Goal: Communication & Community: Answer question/provide support

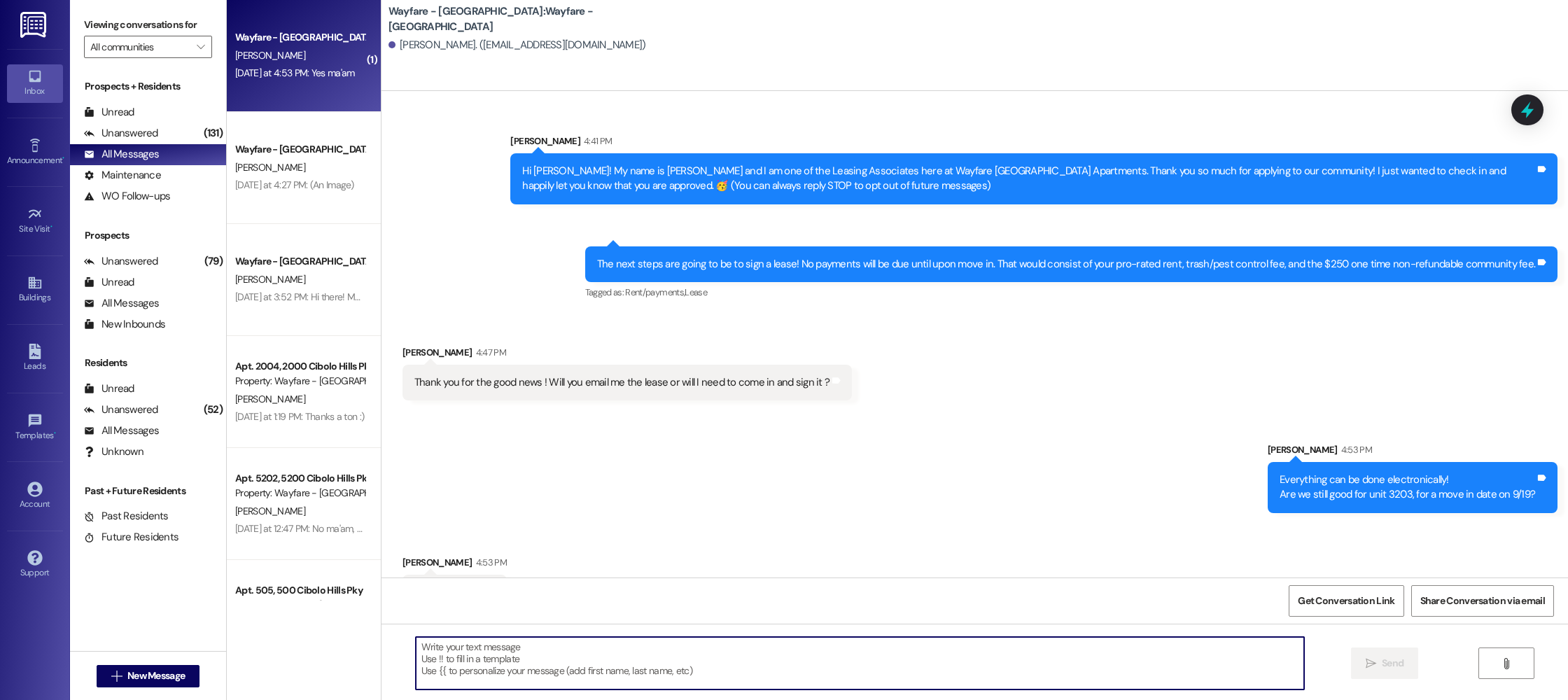
scroll to position [635, 0]
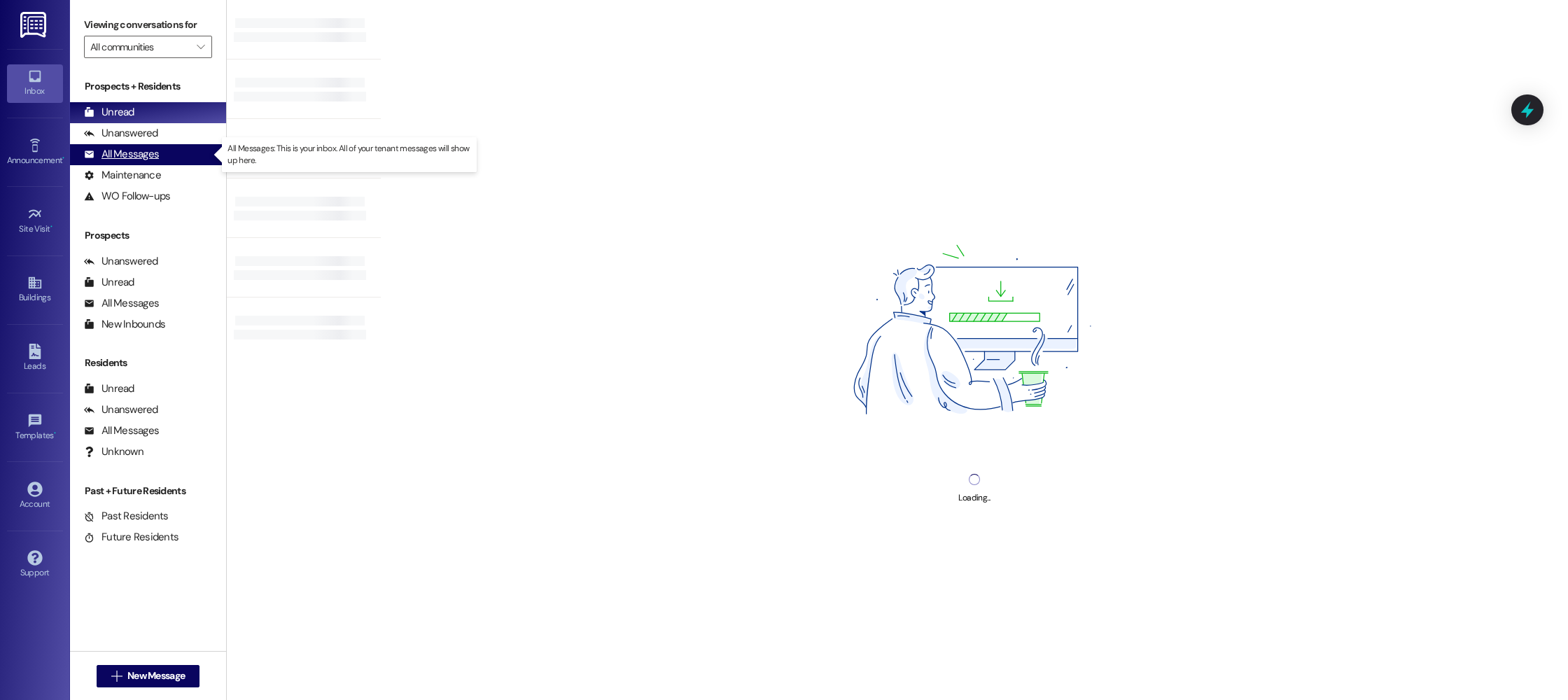
click at [154, 150] on div "All Messages" at bounding box center [121, 154] width 75 height 15
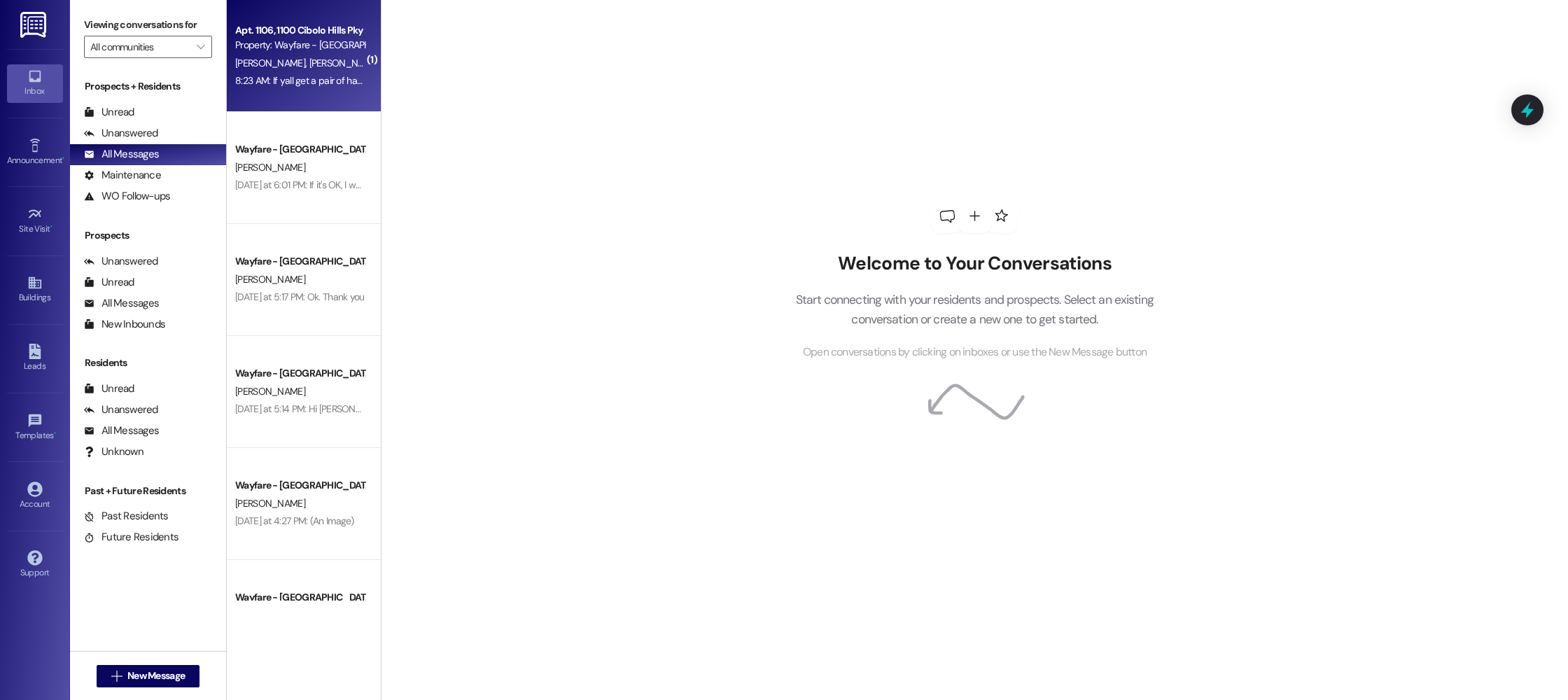
click at [259, 50] on div "Property: Wayfare - [GEOGRAPHIC_DATA]" at bounding box center [300, 45] width 130 height 15
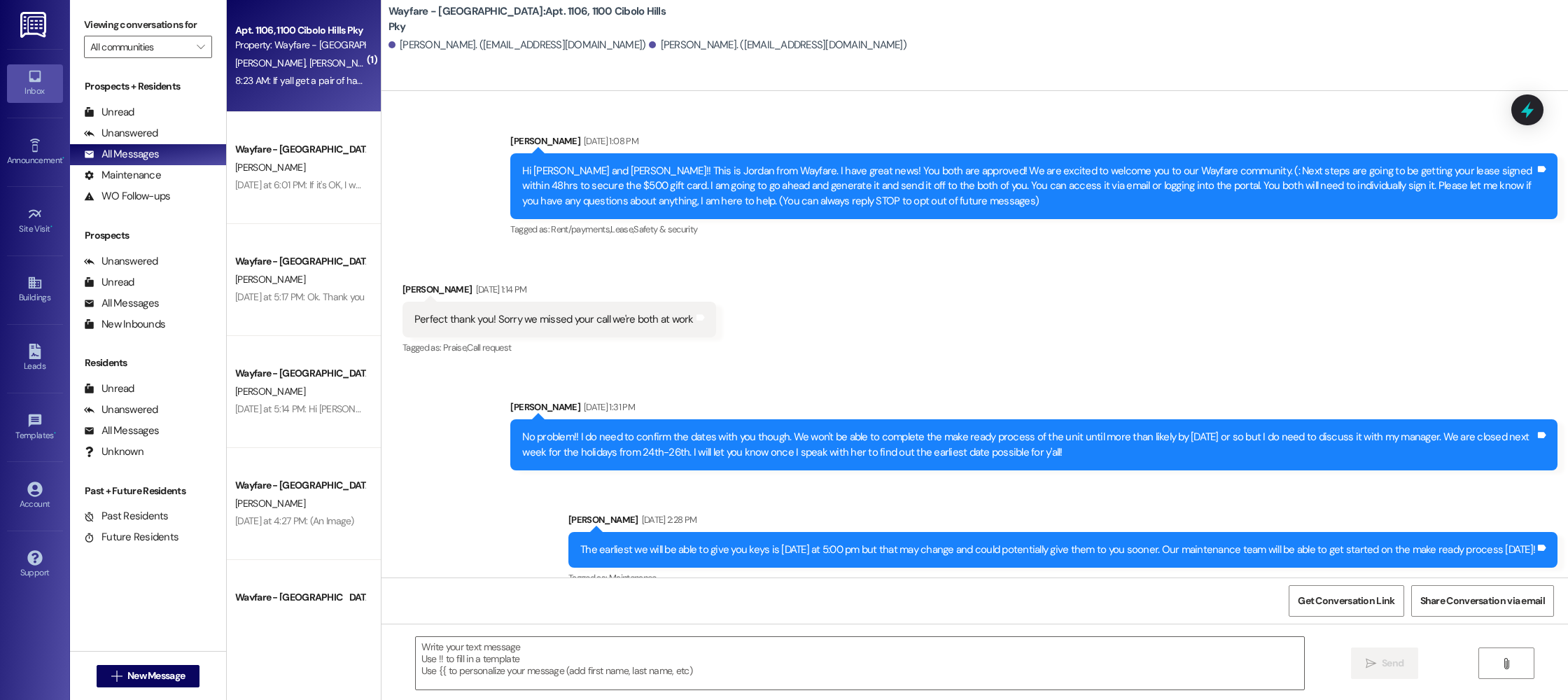
scroll to position [10354, 0]
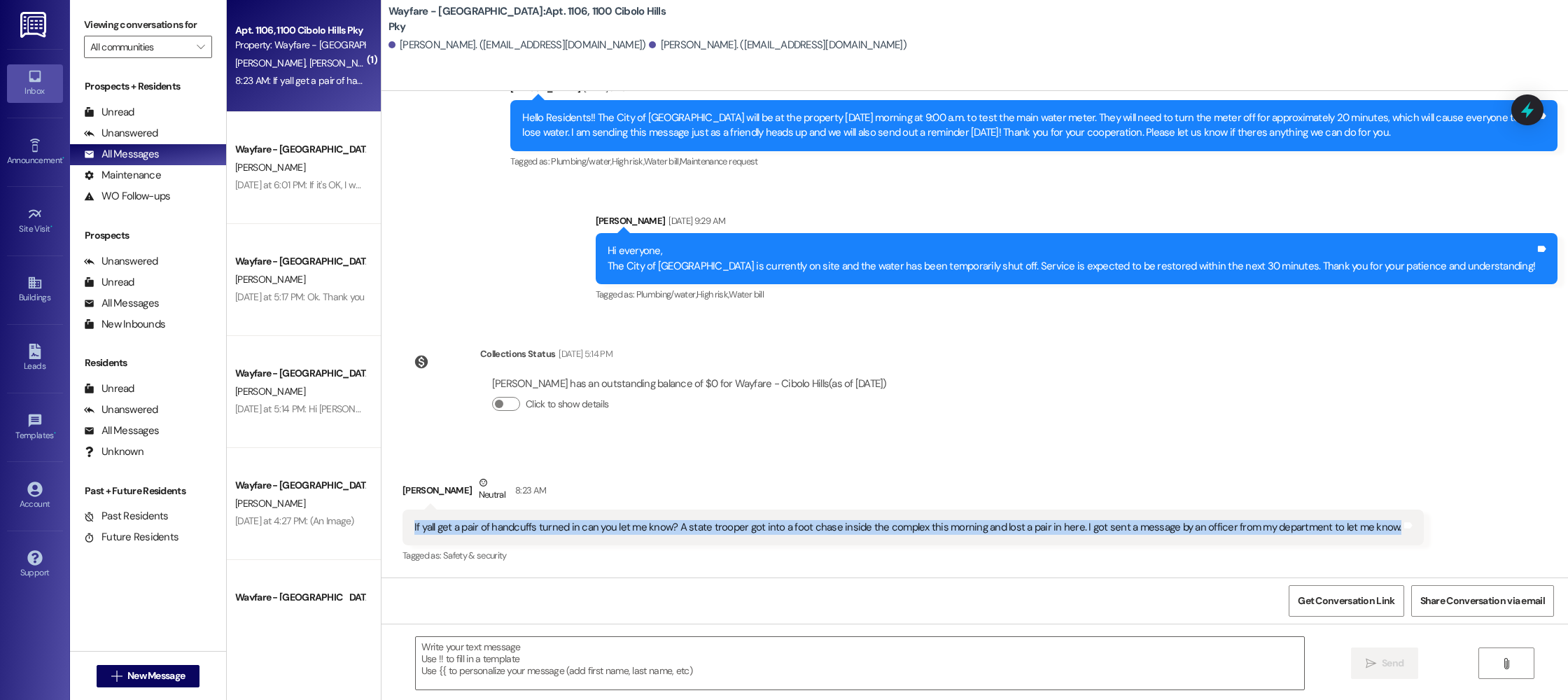
drag, startPoint x: 468, startPoint y: 536, endPoint x: 394, endPoint y: 528, distance: 74.4
click at [403, 529] on div "If yall get a pair of handcuffs turned in can you let me know? A state trooper …" at bounding box center [914, 527] width 1022 height 35
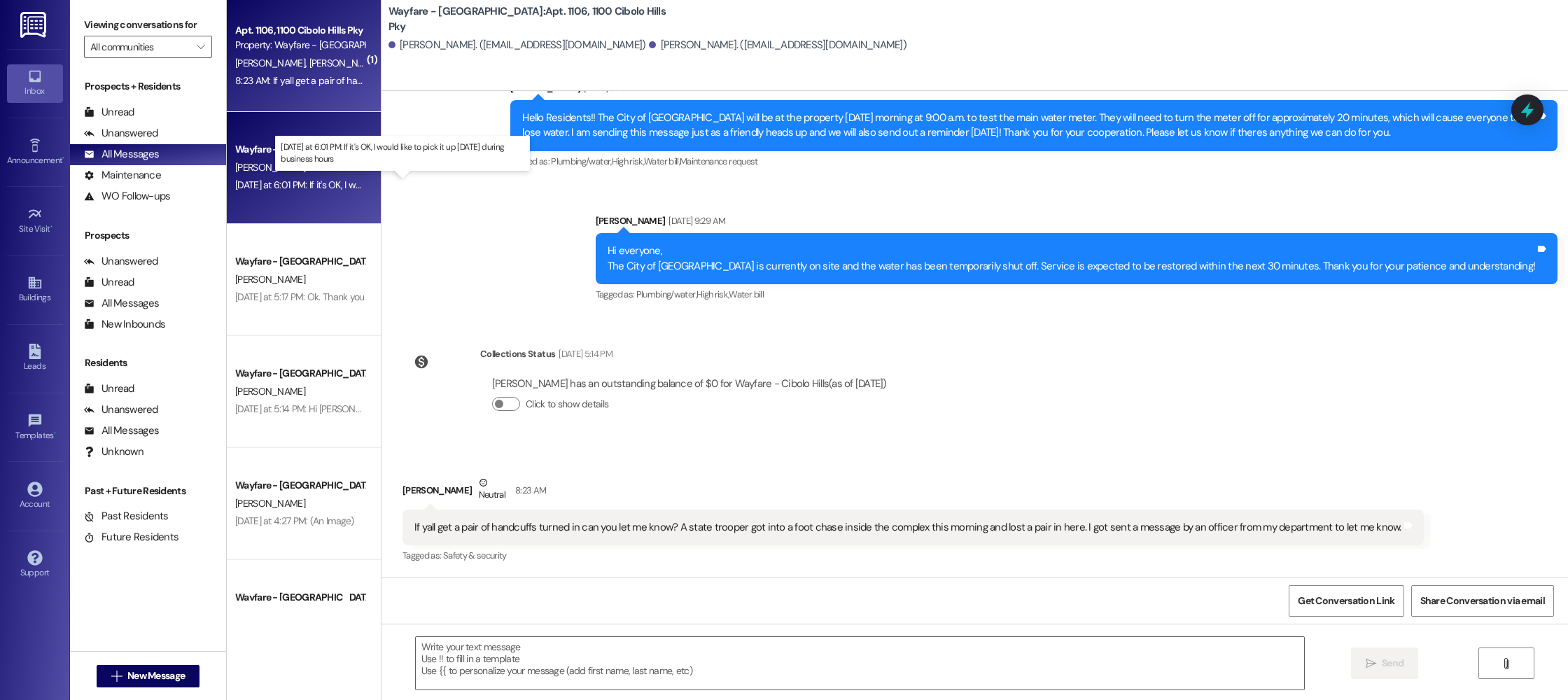
click at [285, 185] on div "Yesterday at 6:01 PM: If it's OK, I would like to pick it up on Saturday during…" at bounding box center [396, 185] width 322 height 13
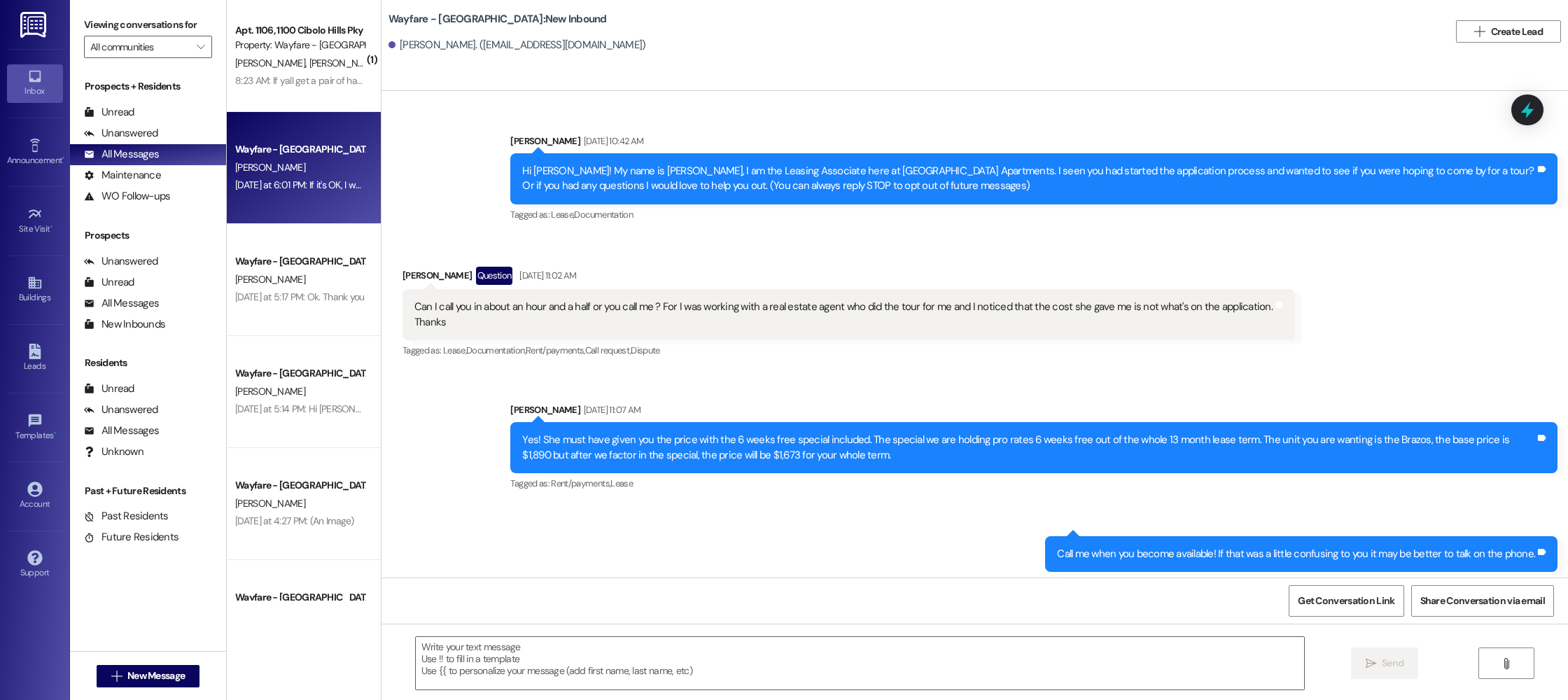
scroll to position [21738, 0]
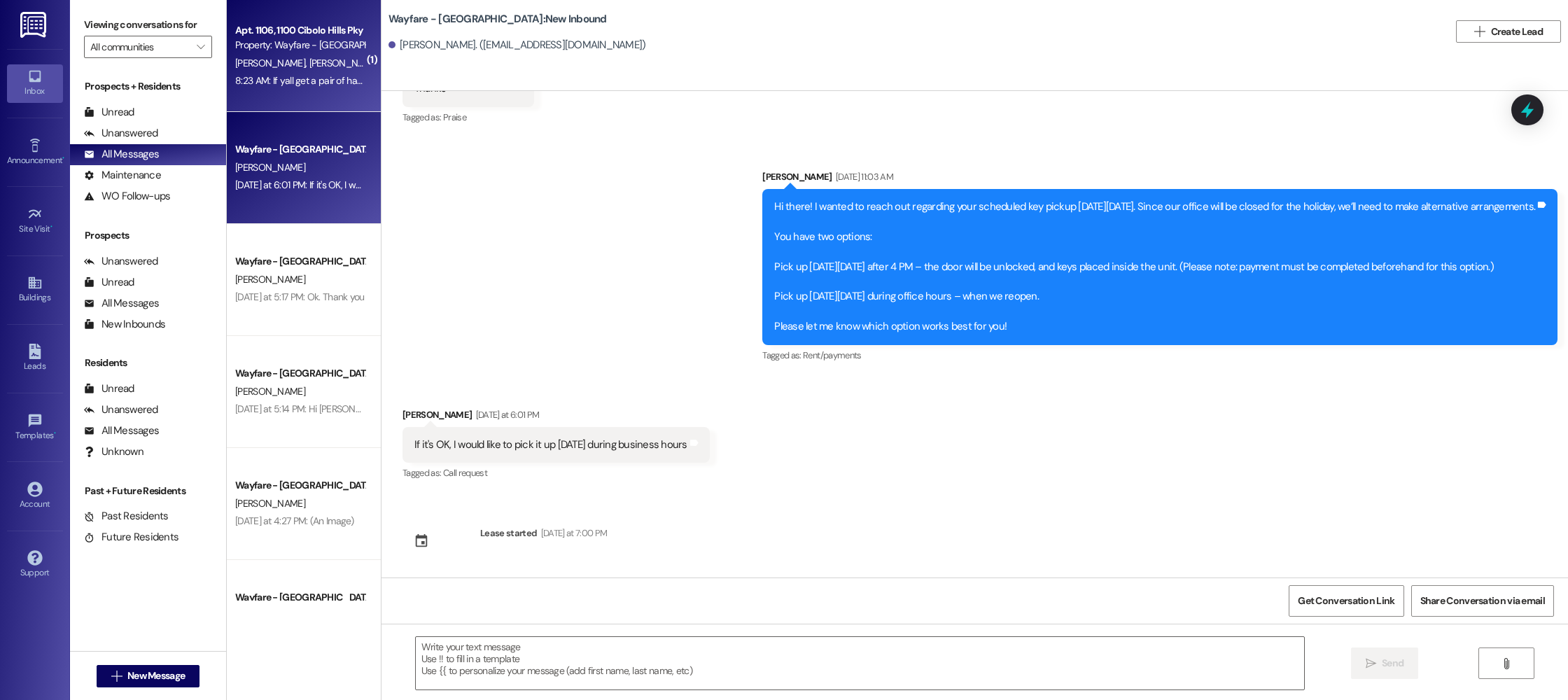
click at [256, 75] on div "8:23 AM: If yall get a pair of handcuffs turned in can you let me know? A state…" at bounding box center [707, 80] width 945 height 13
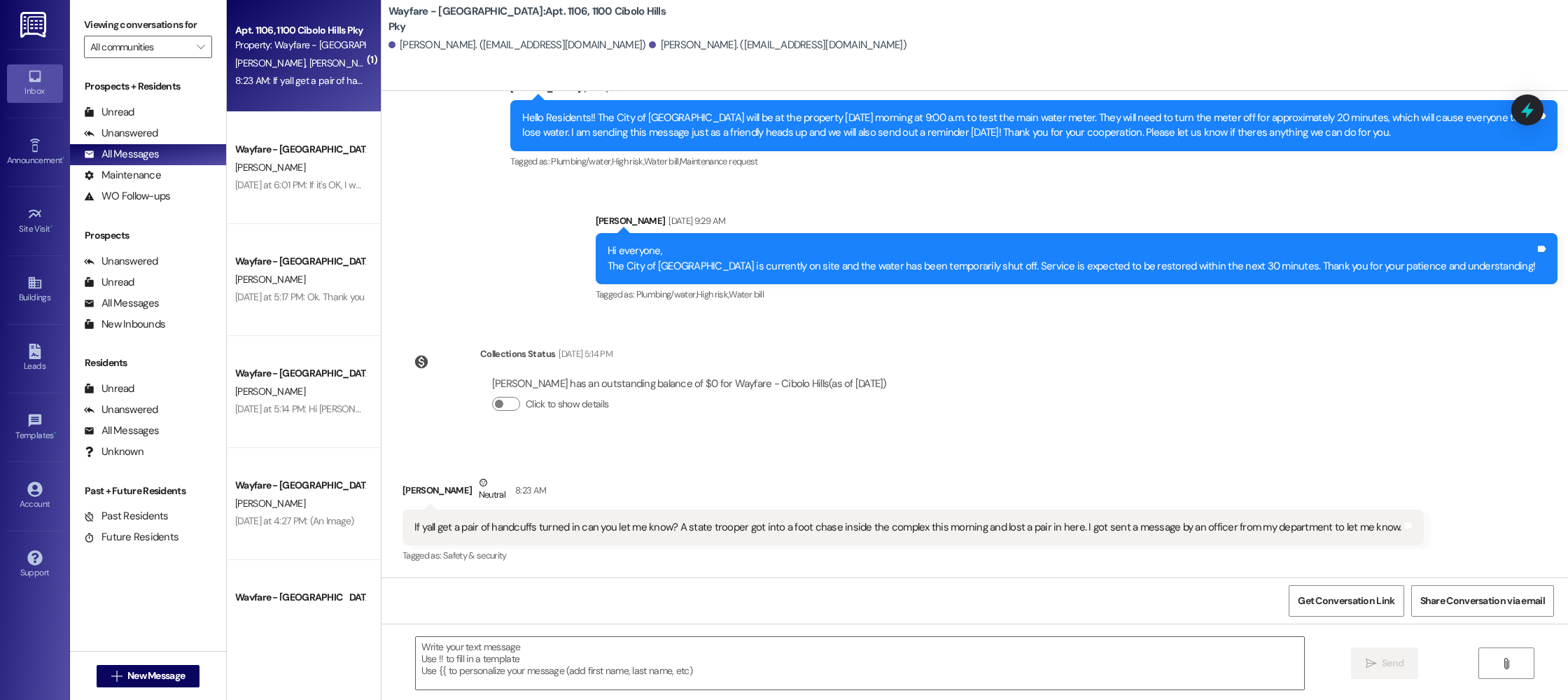
scroll to position [10354, 0]
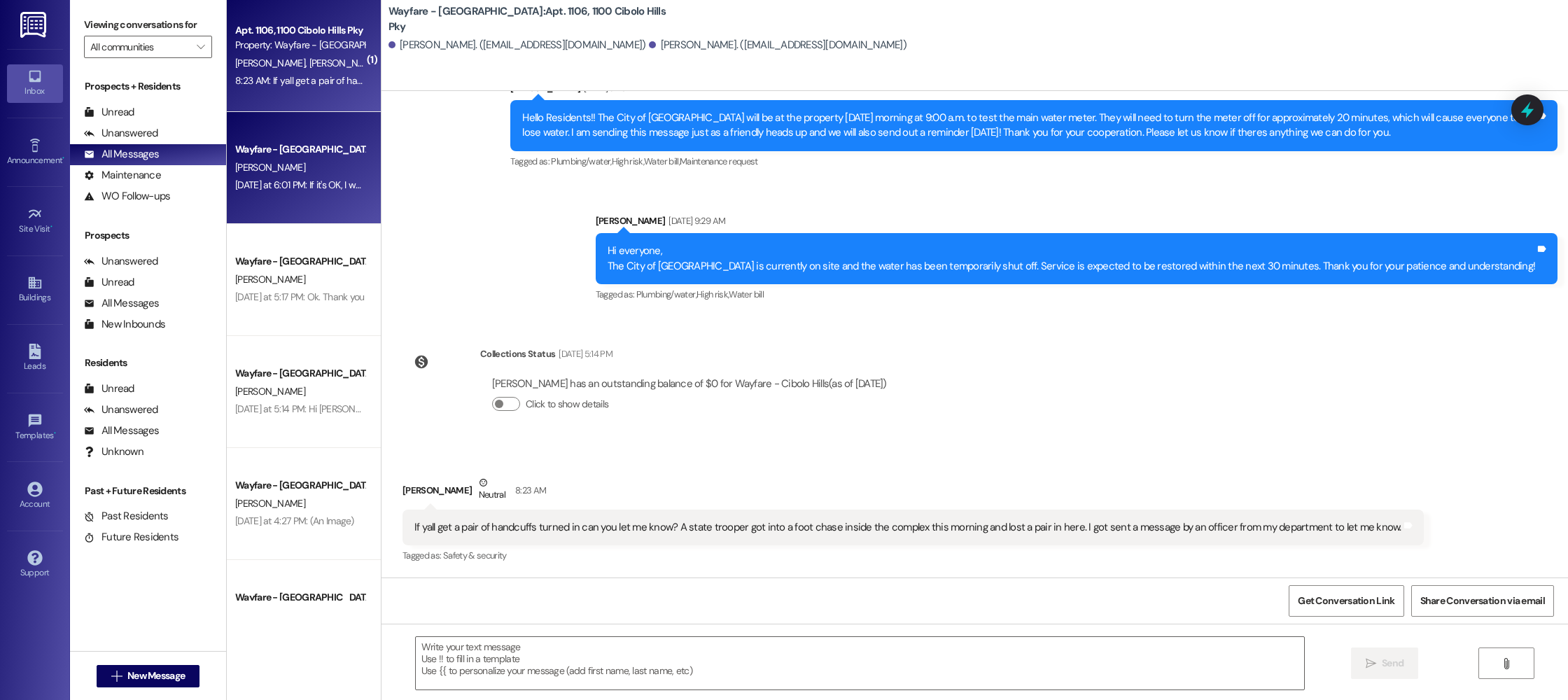
click at [270, 168] on div "[PERSON_NAME]" at bounding box center [300, 168] width 132 height 17
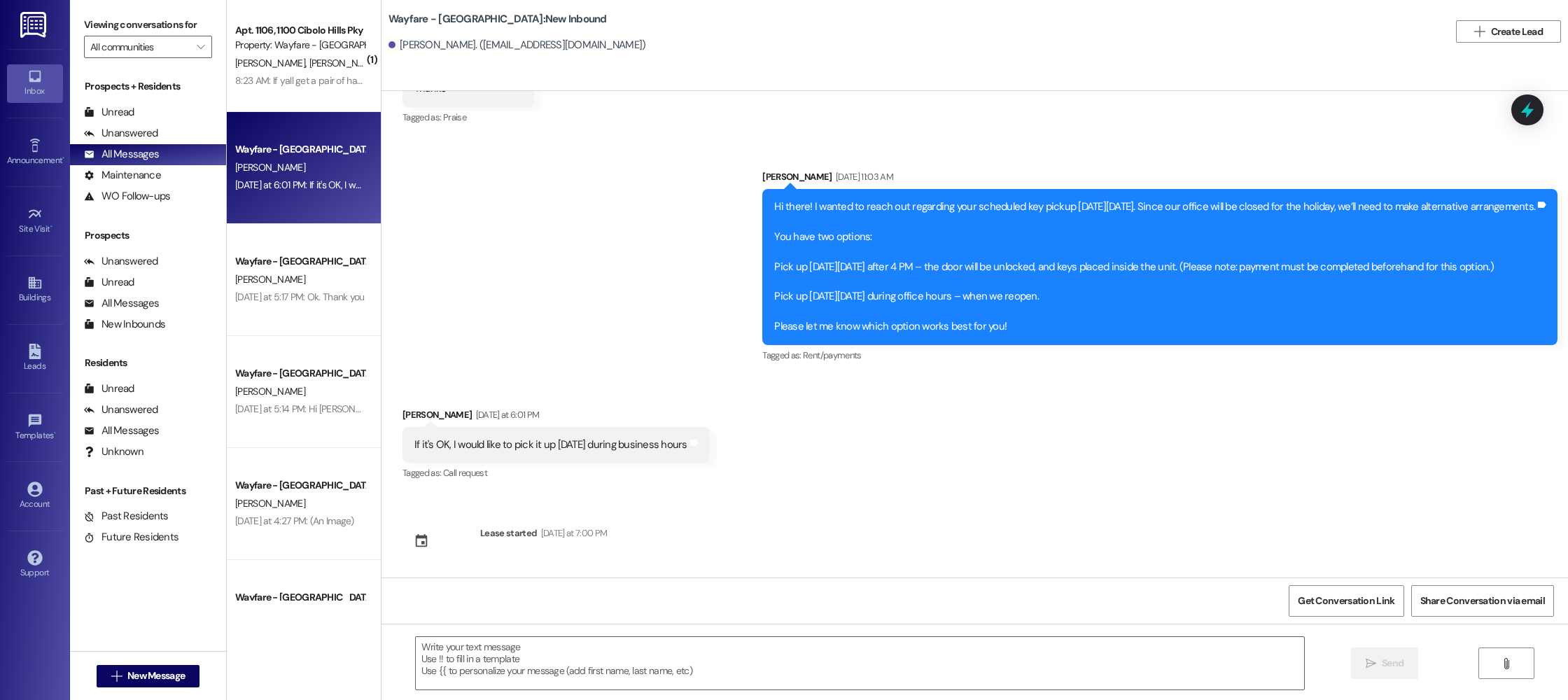
scroll to position [21739, 0]
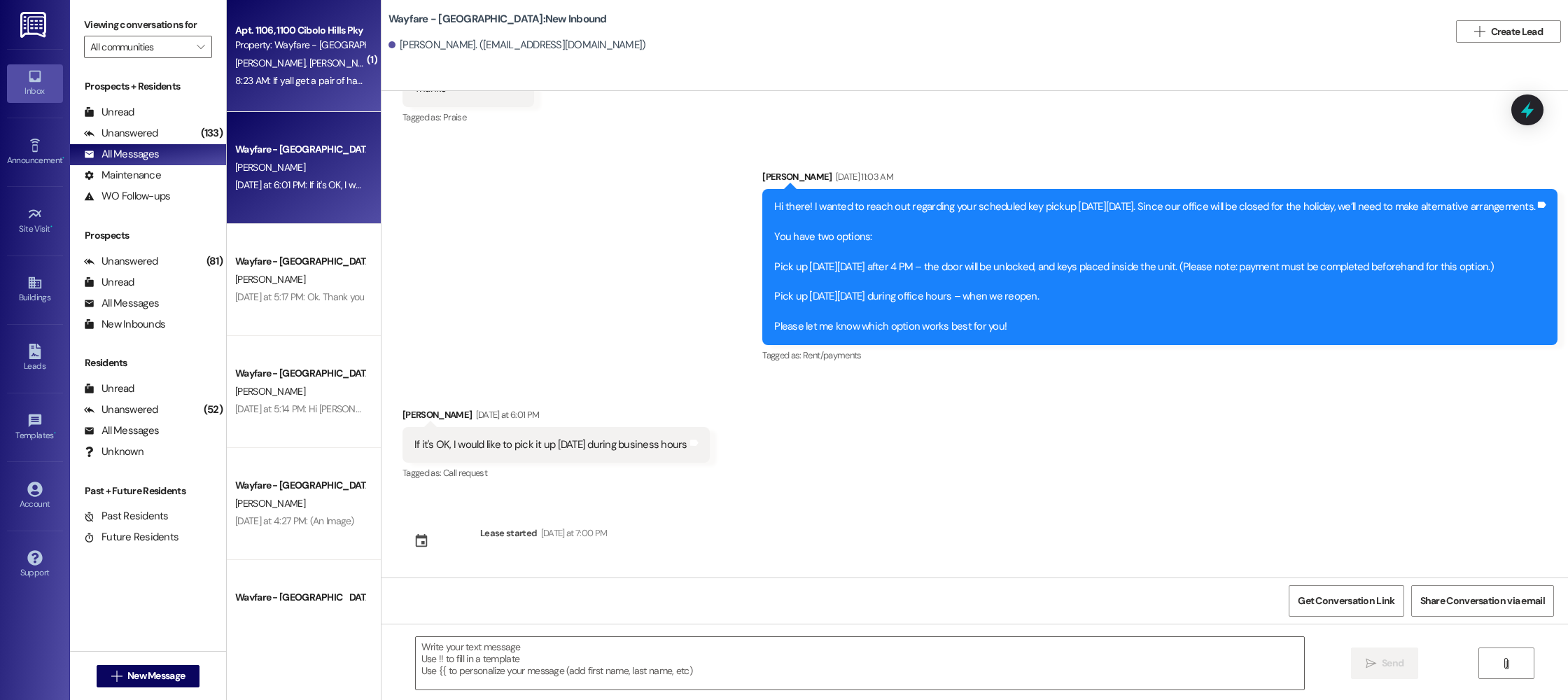
click at [343, 58] on div "P. Wyly A. Sommers" at bounding box center [300, 63] width 132 height 17
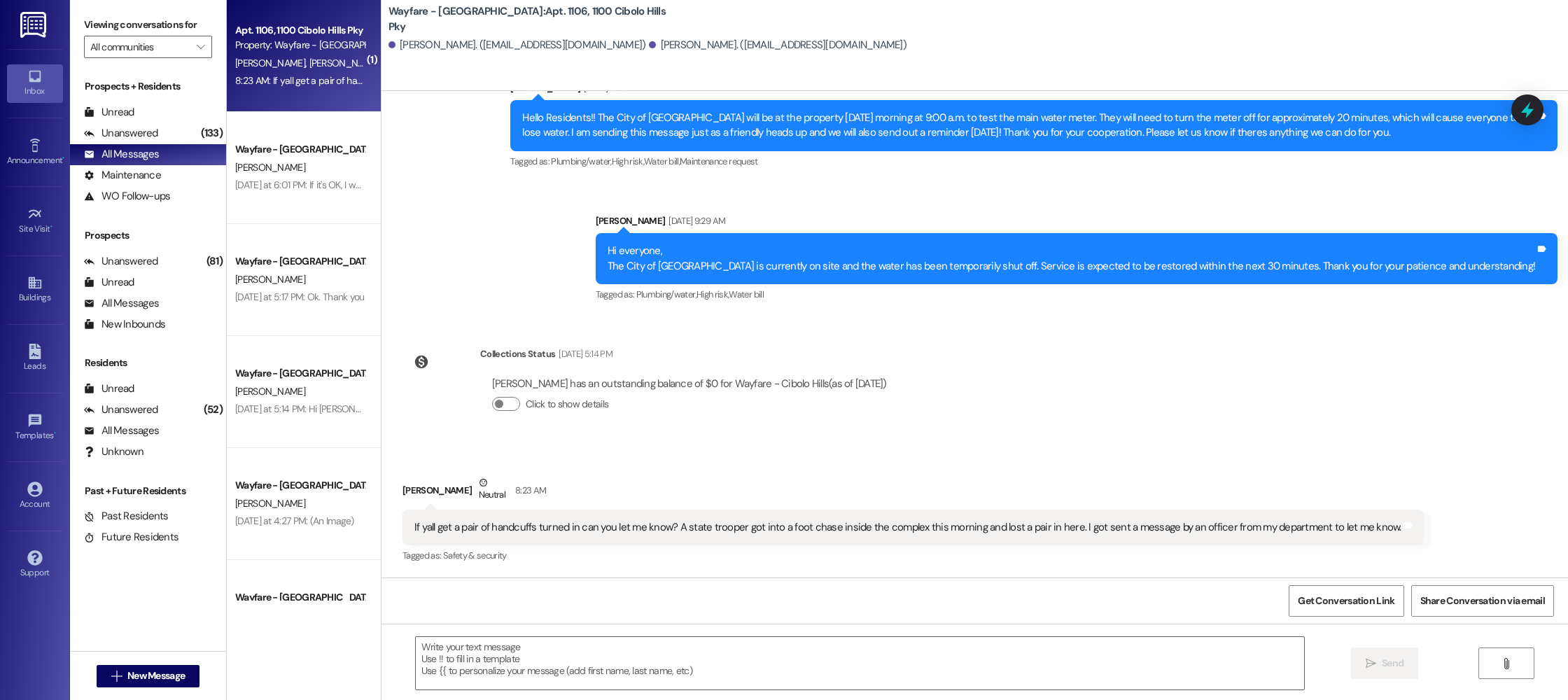
scroll to position [10354, 0]
click at [602, 640] on textarea at bounding box center [860, 663] width 889 height 53
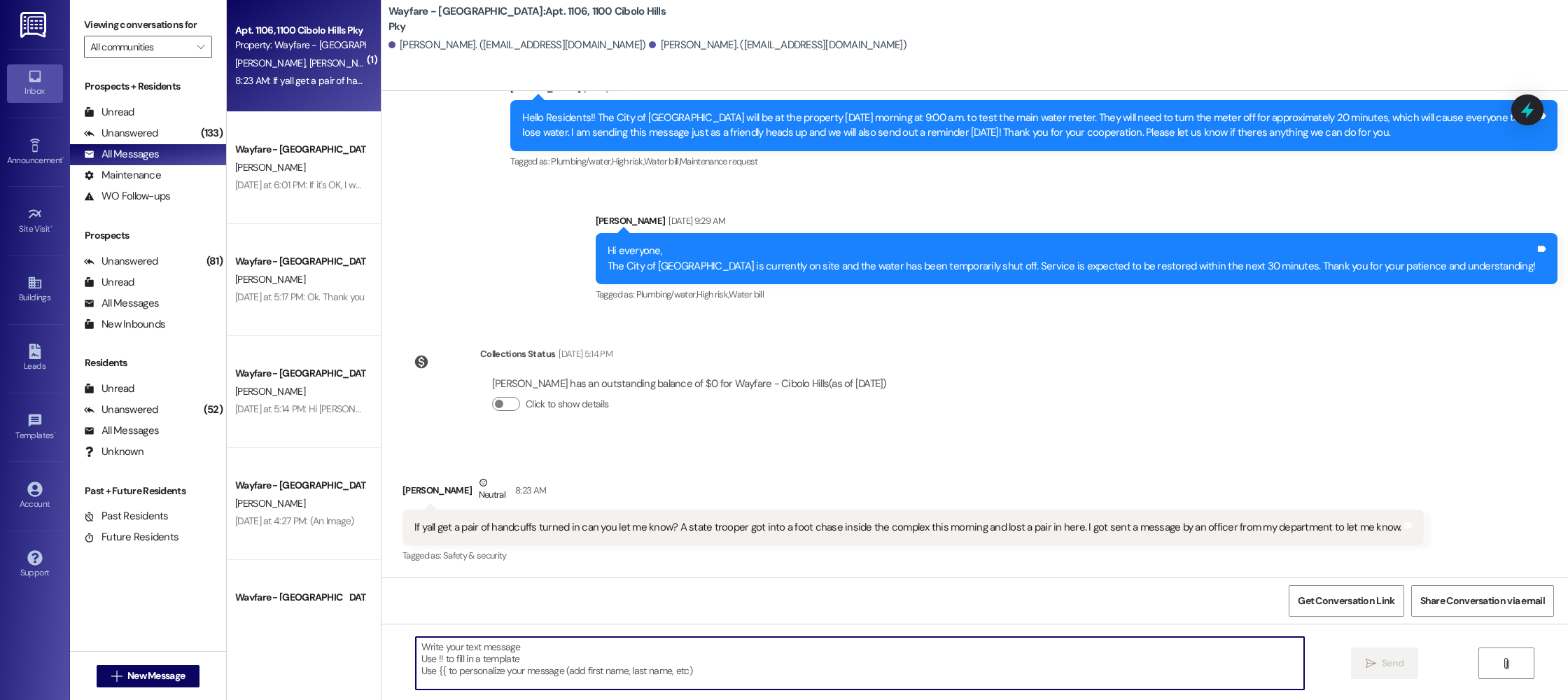
click at [539, 675] on textarea at bounding box center [860, 663] width 889 height 53
click at [436, 650] on textarea "Yes absolutley, we will let you know!" at bounding box center [860, 663] width 889 height 53
click at [572, 654] on textarea "Yes absolutely, we will let you know!" at bounding box center [860, 663] width 889 height 53
type textarea "Yes absolutely, we will let you know."
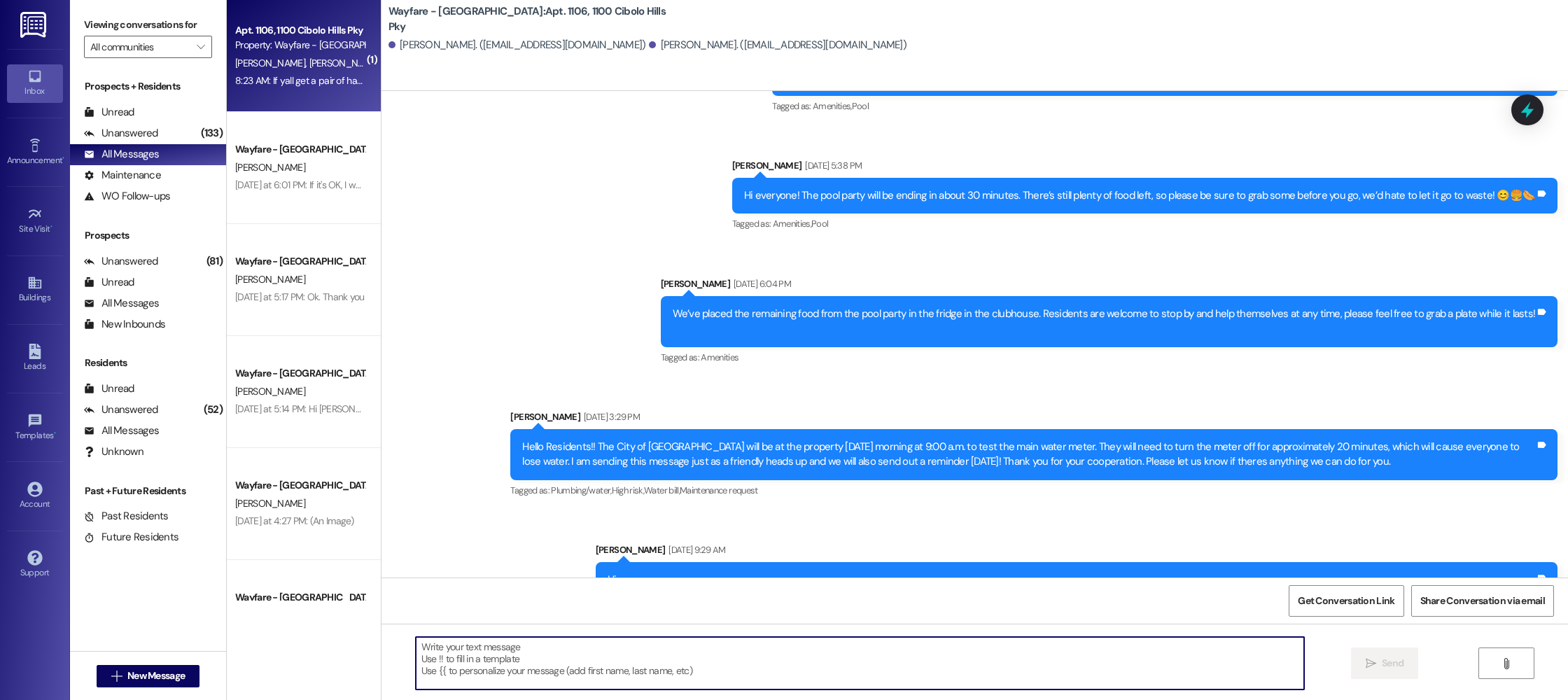
scroll to position [10452, 0]
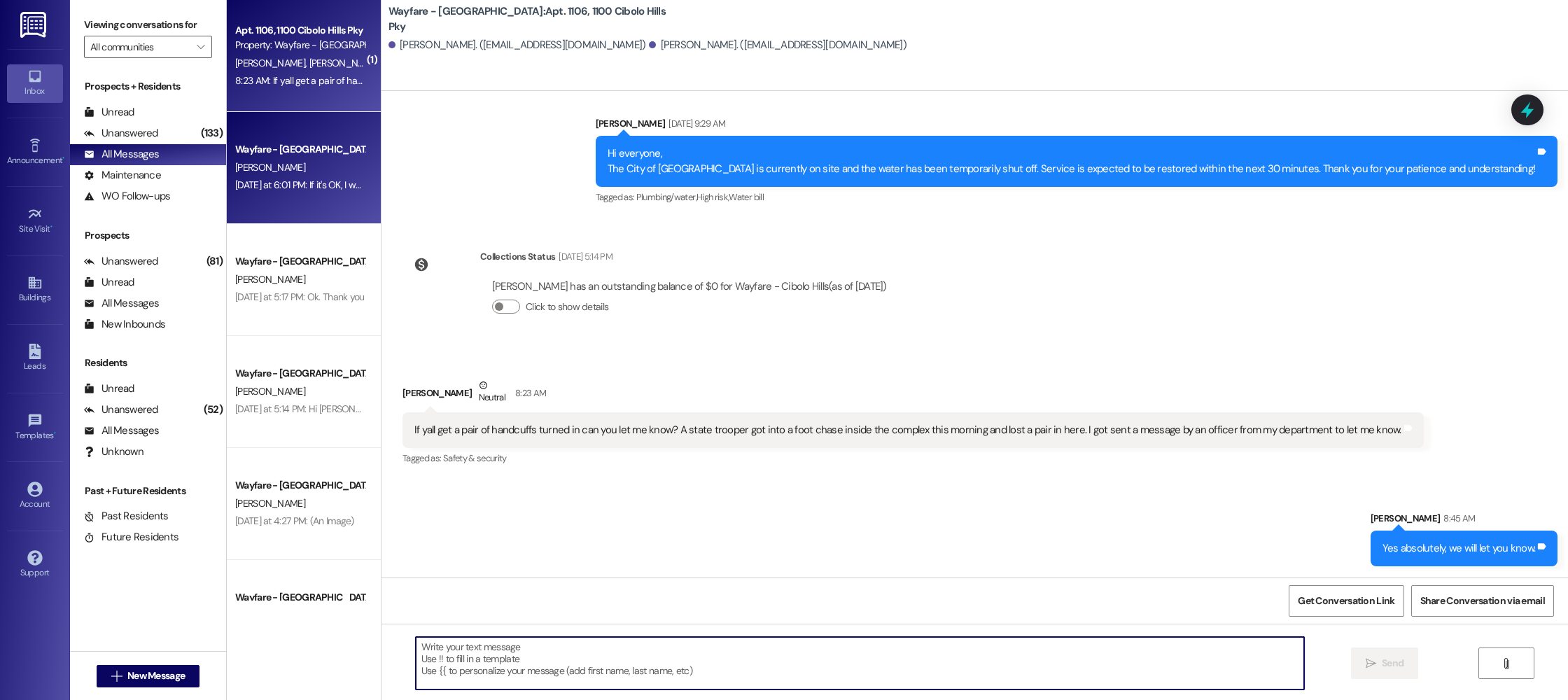
click at [324, 181] on div "Yesterday at 6:01 PM: If it's OK, I would like to pick it up on Saturday during…" at bounding box center [396, 185] width 322 height 13
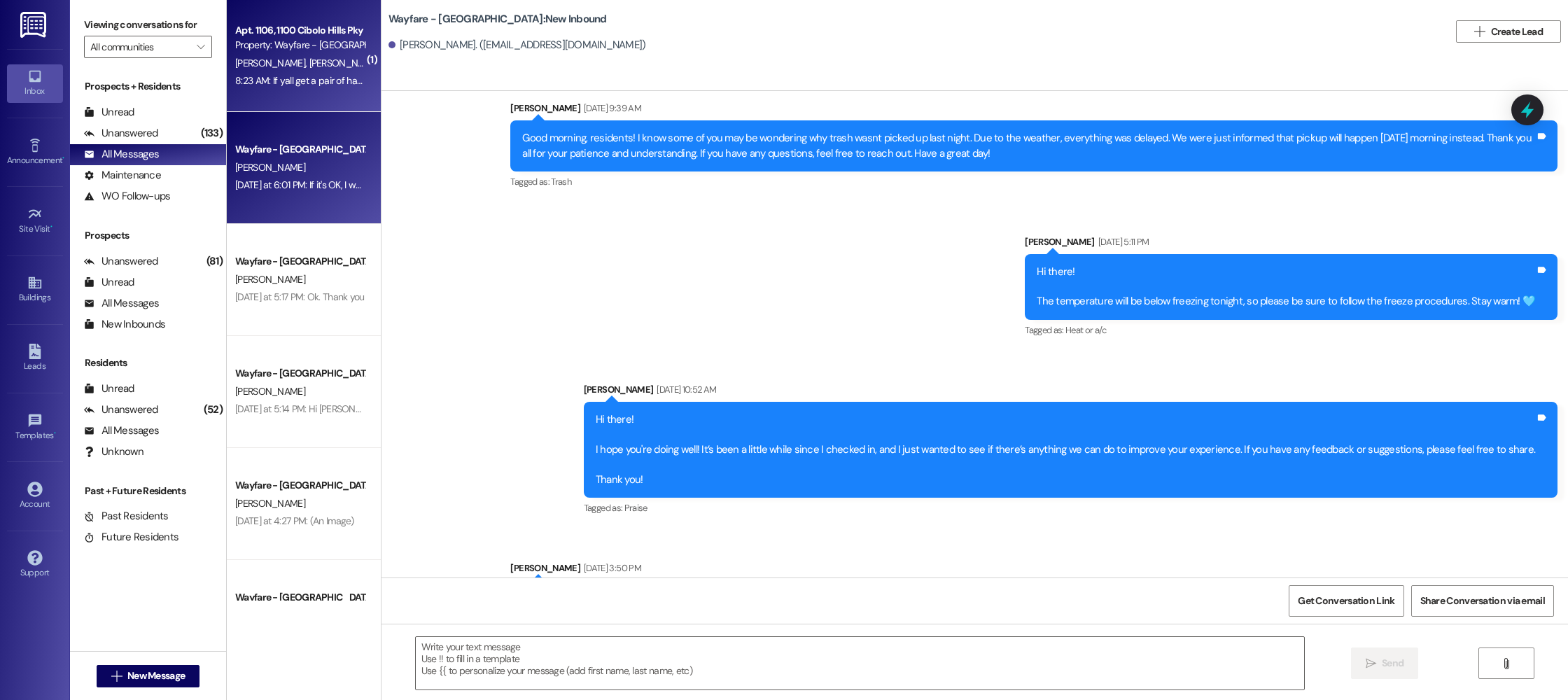
scroll to position [21739, 0]
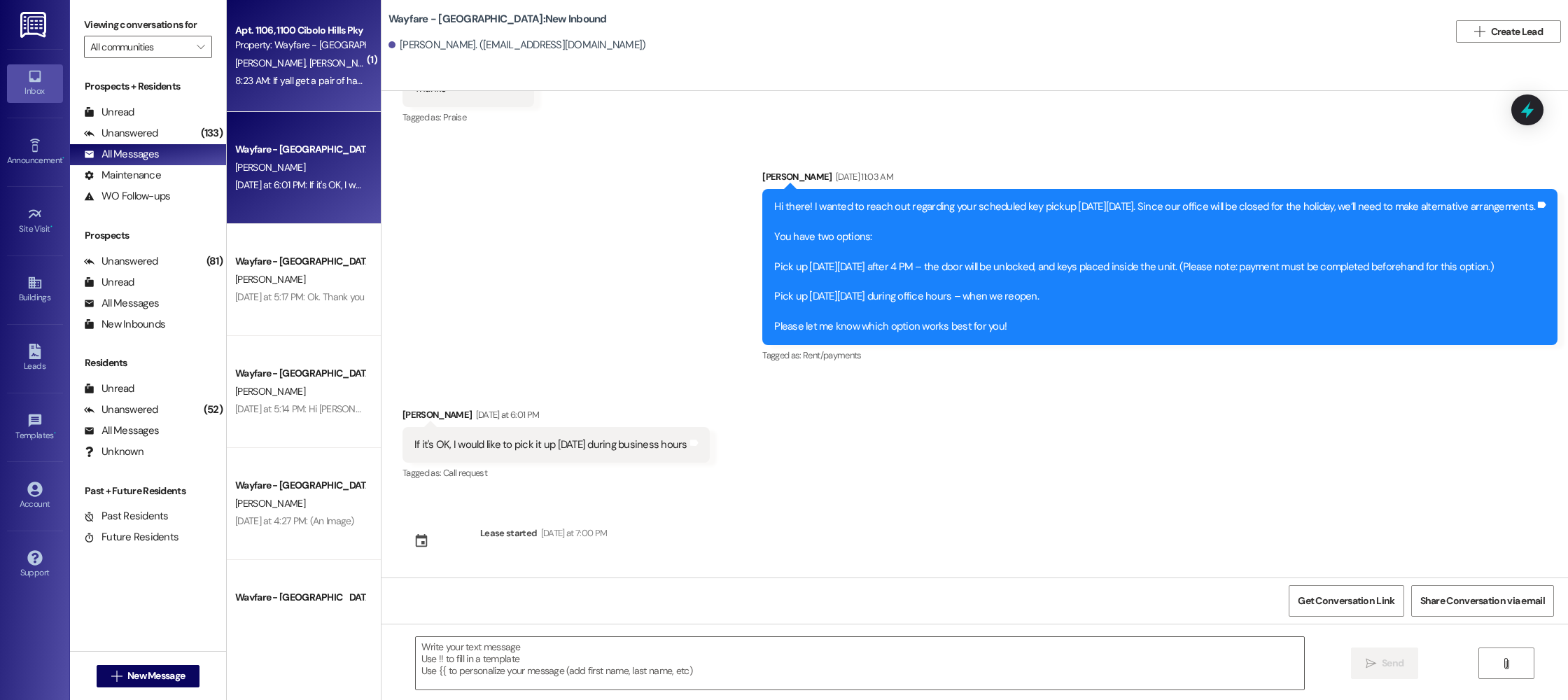
click at [266, 26] on div "Apt. 1106, 1100 Cibolo Hills Pky" at bounding box center [300, 30] width 130 height 15
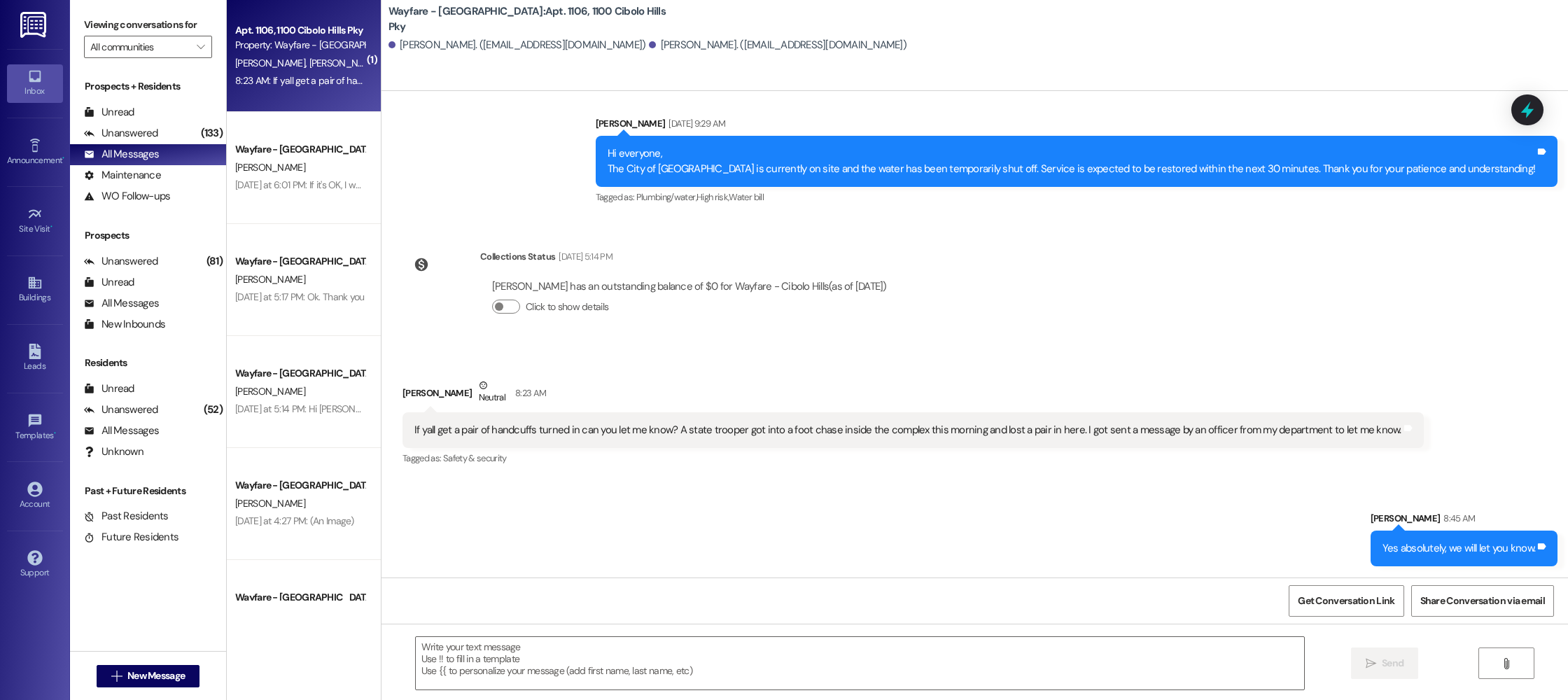
scroll to position [10452, 0]
click at [162, 673] on span "New Message" at bounding box center [156, 675] width 57 height 15
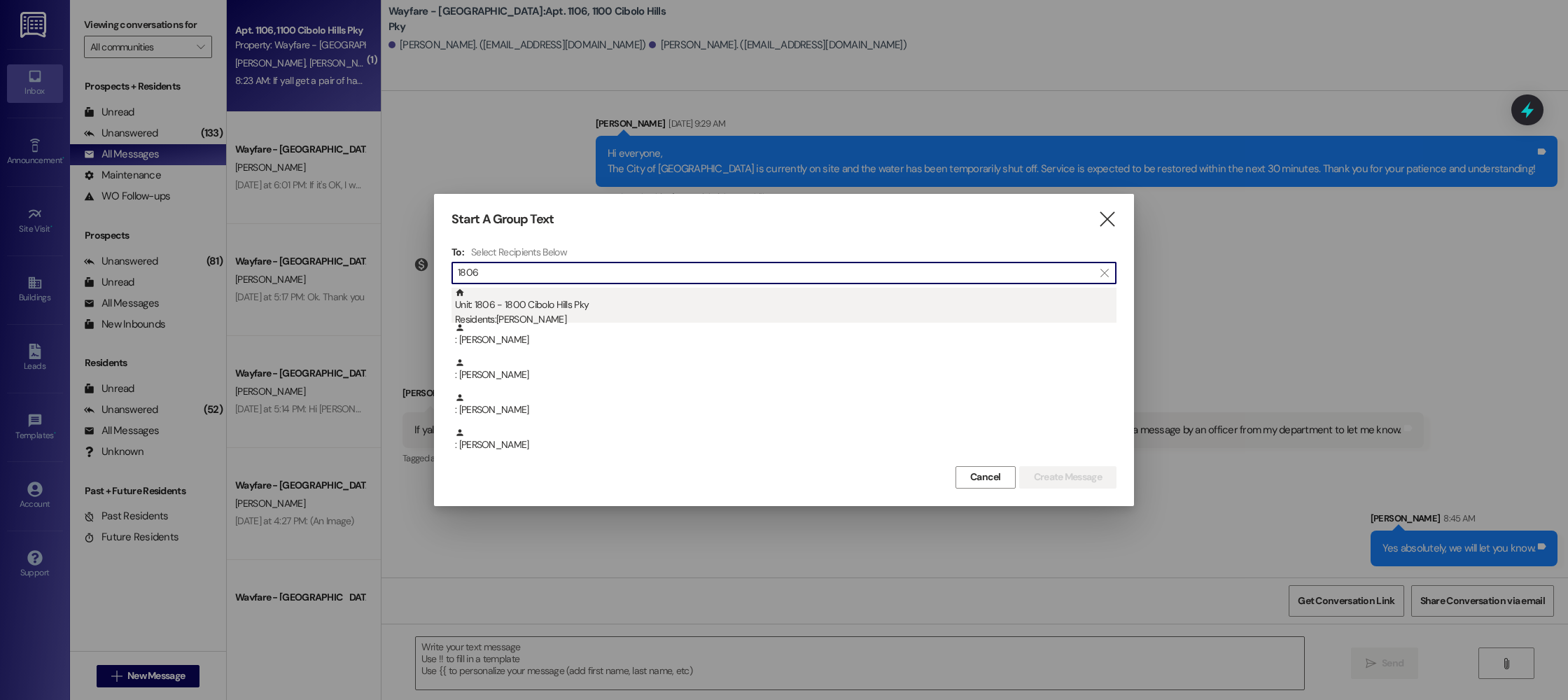
type input "1806"
click at [654, 298] on div "Unit: 1806 - 1800 Cibolo Hills Pky Residents: Alexis Russell" at bounding box center [785, 308] width 661 height 40
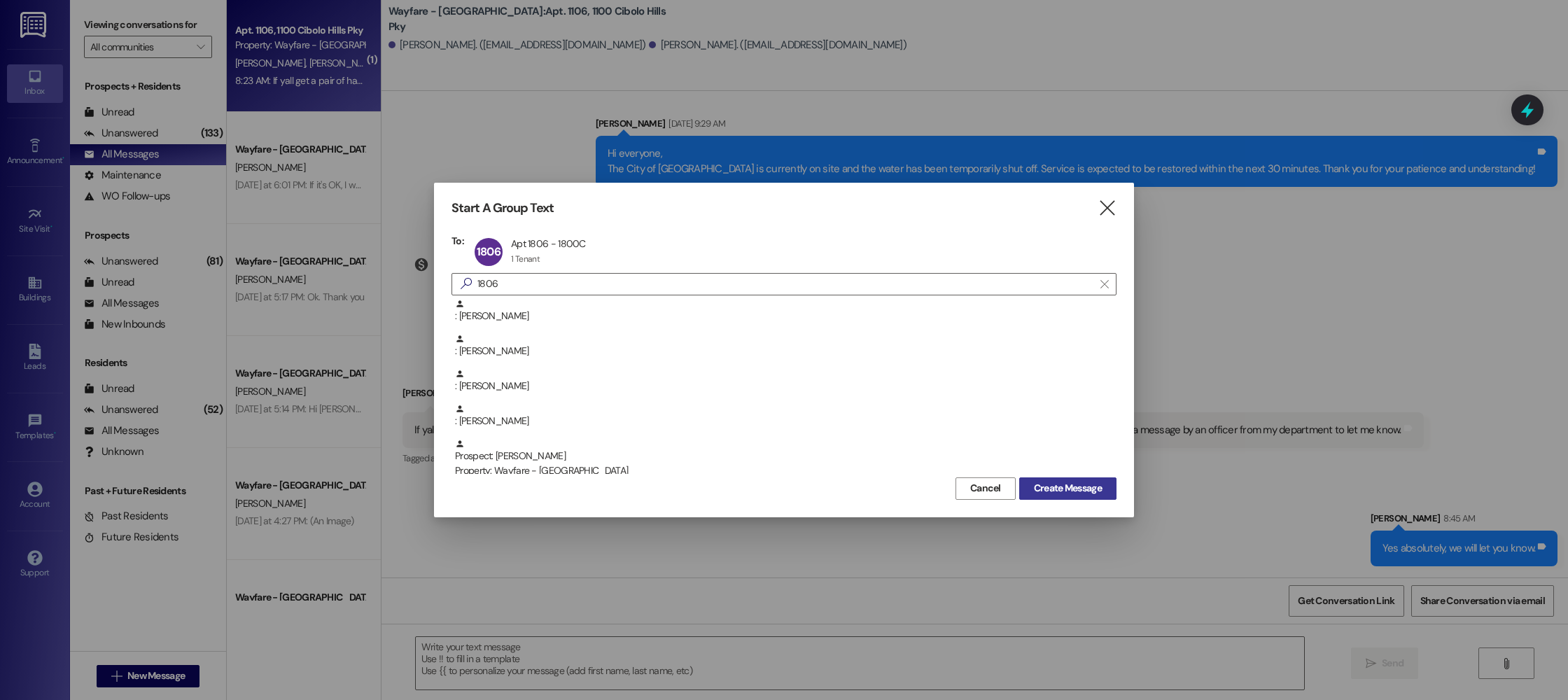
click at [1092, 492] on span "Create Message" at bounding box center [1068, 487] width 68 height 15
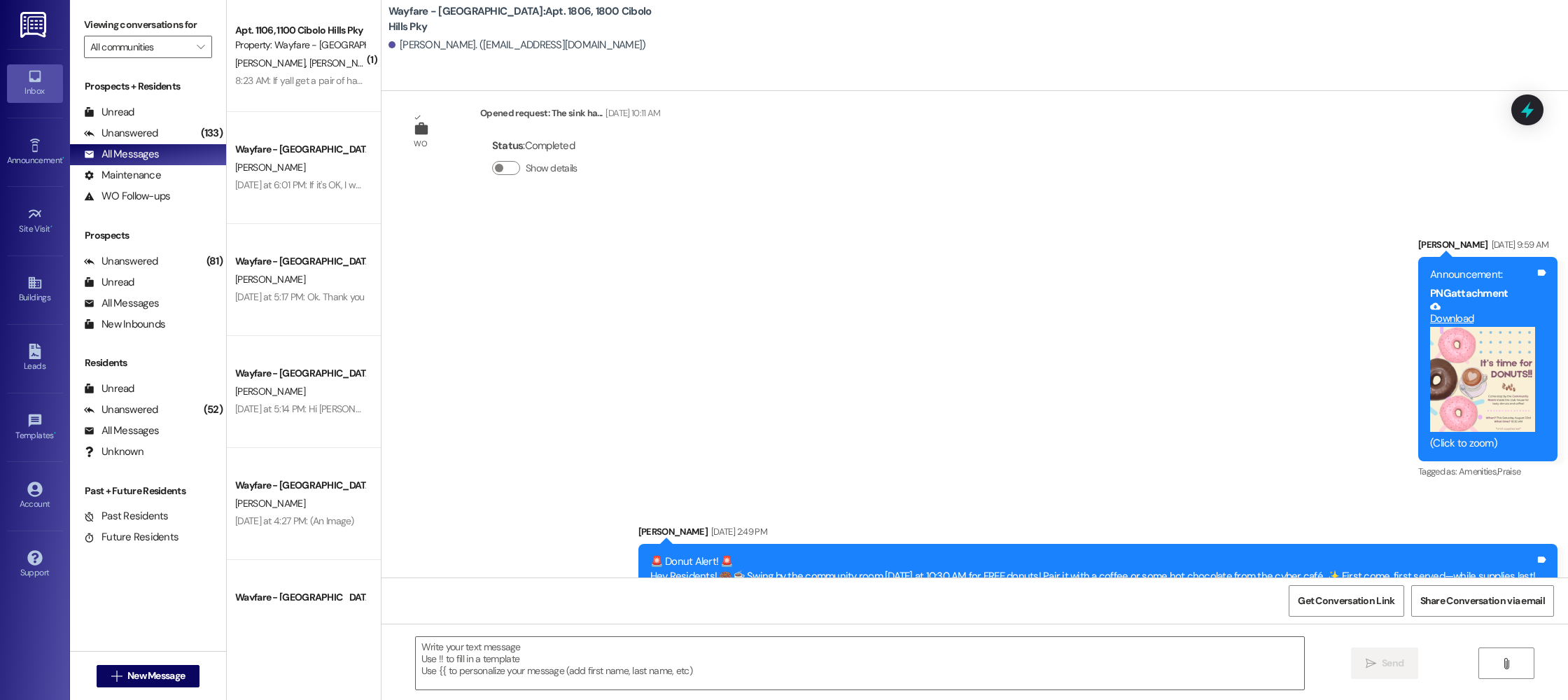
scroll to position [4626, 0]
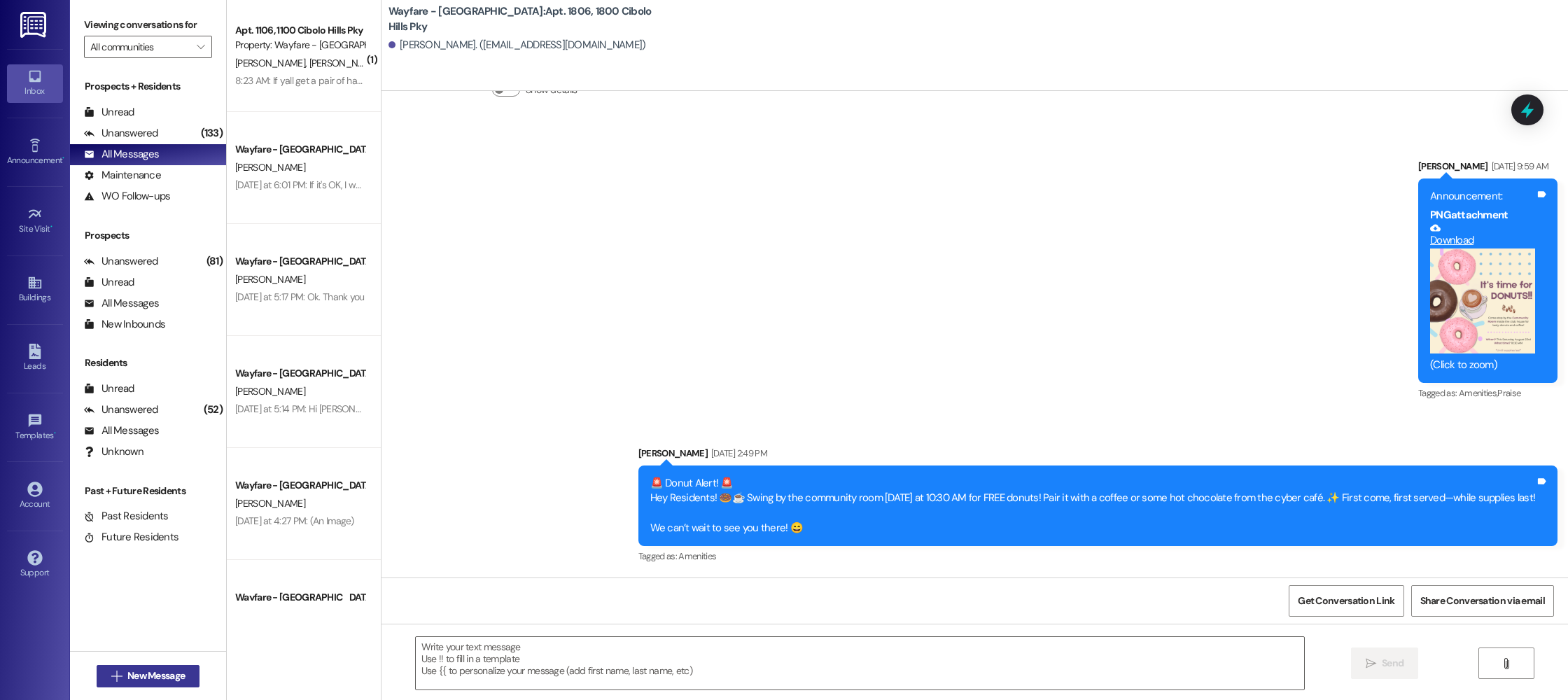
click at [160, 664] on div " New Message" at bounding box center [149, 676] width 104 height 35
click at [159, 670] on span "New Message" at bounding box center [156, 675] width 57 height 15
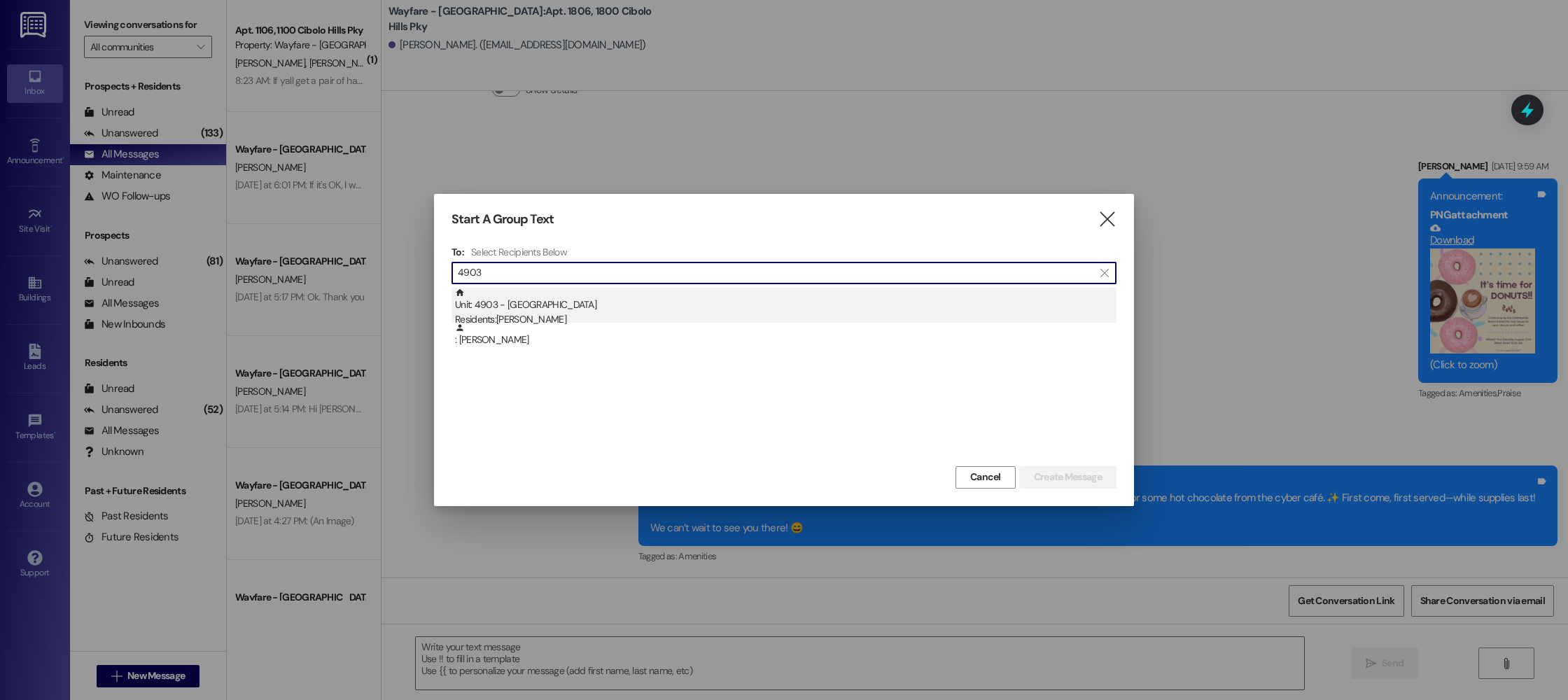
type input "4903"
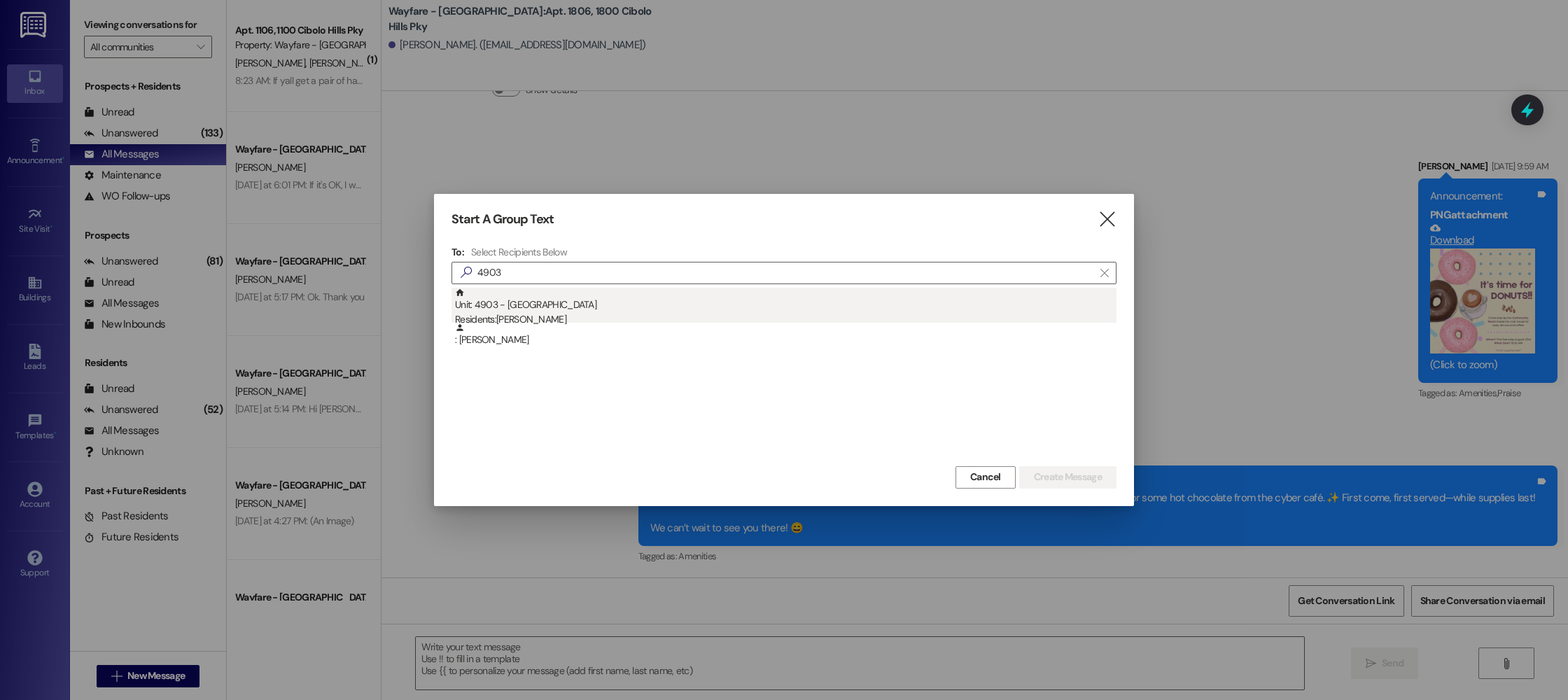
click at [615, 296] on div "Unit: 4903 - 4900 Cibolo Hills Pky Residents: John Glasco" at bounding box center [785, 308] width 661 height 40
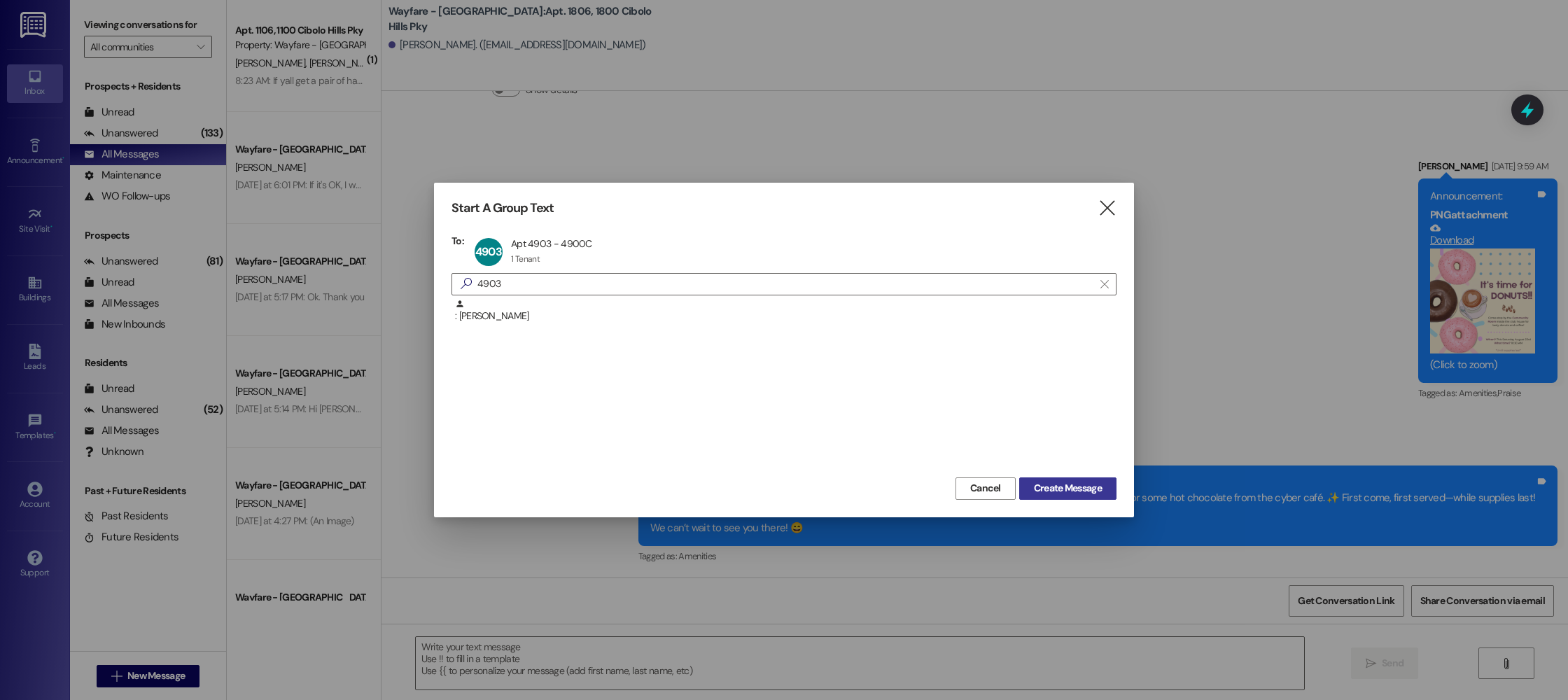
click at [1062, 489] on span "Create Message" at bounding box center [1068, 487] width 68 height 15
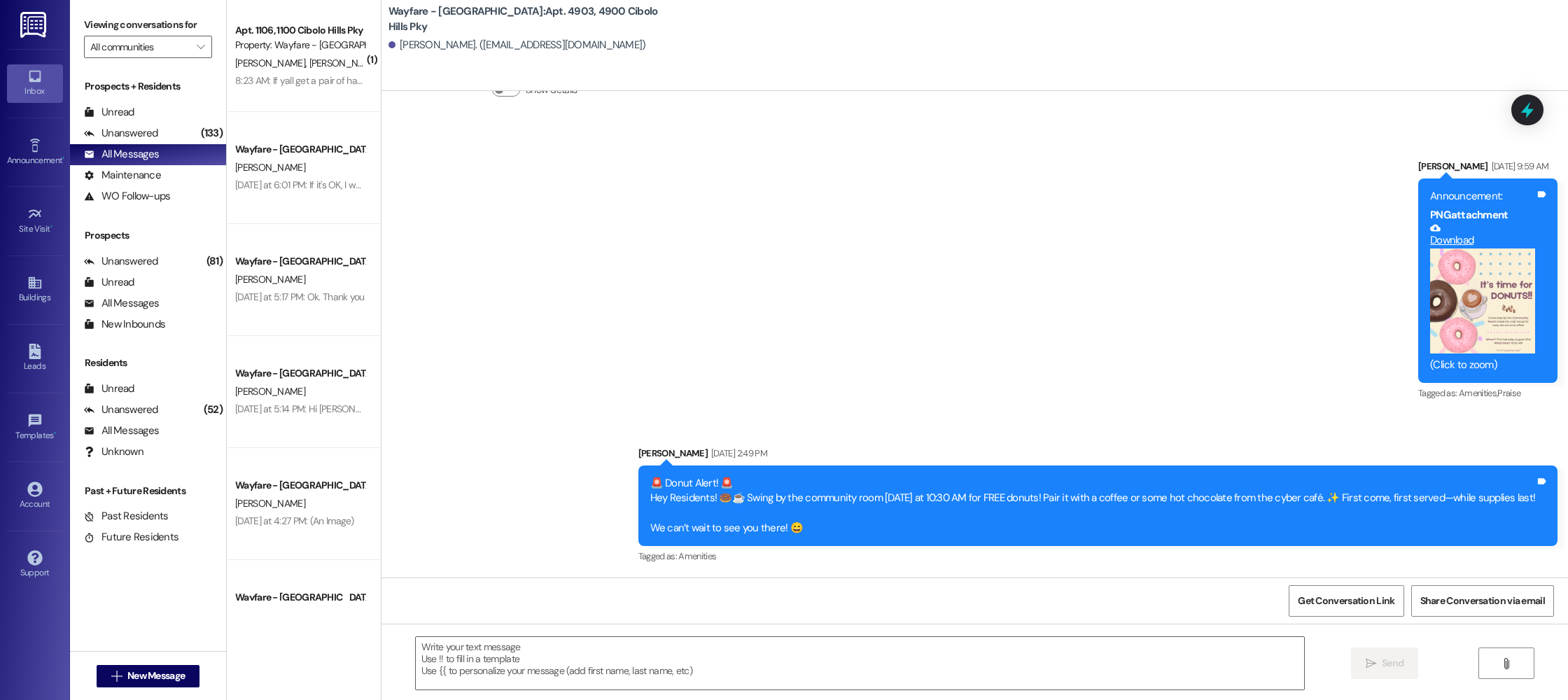
scroll to position [9796, 0]
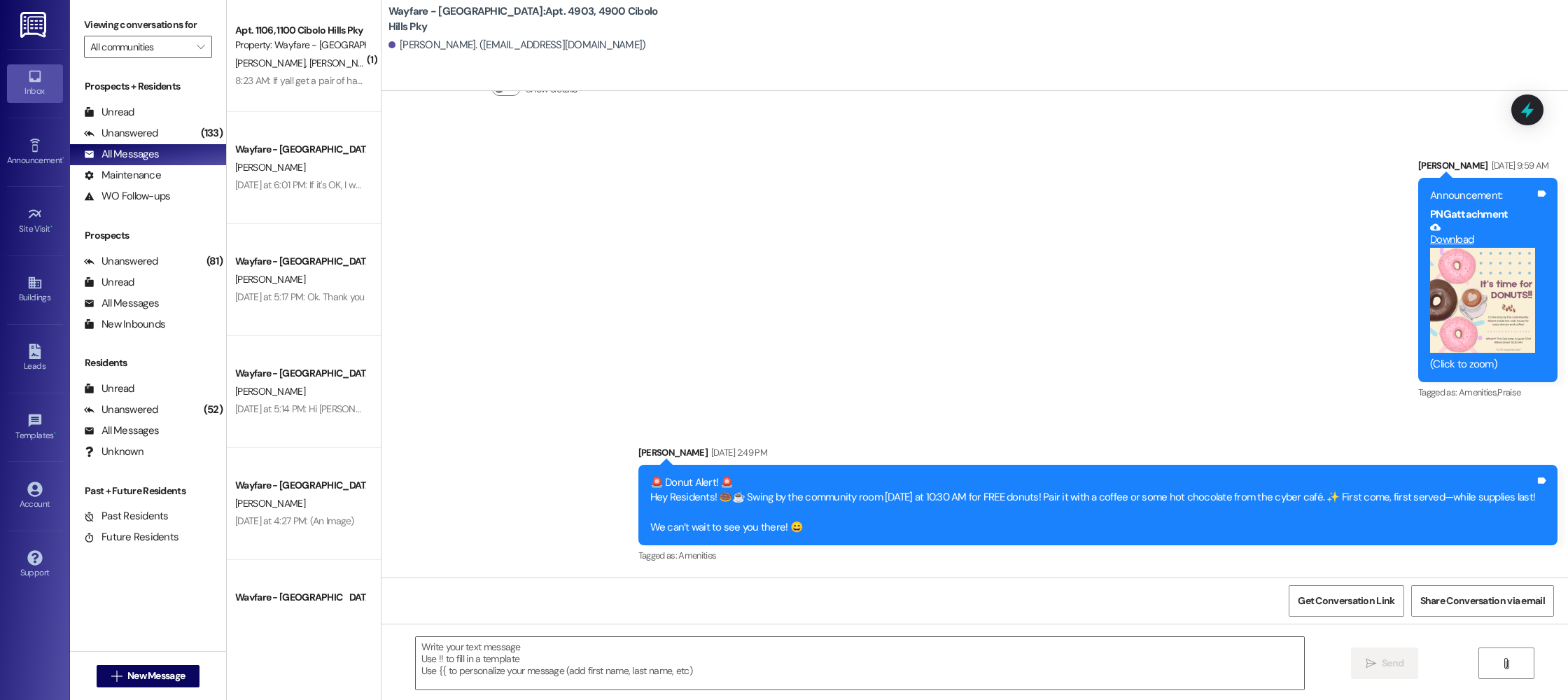
click at [784, 629] on div " Send " at bounding box center [974, 676] width 1187 height 105
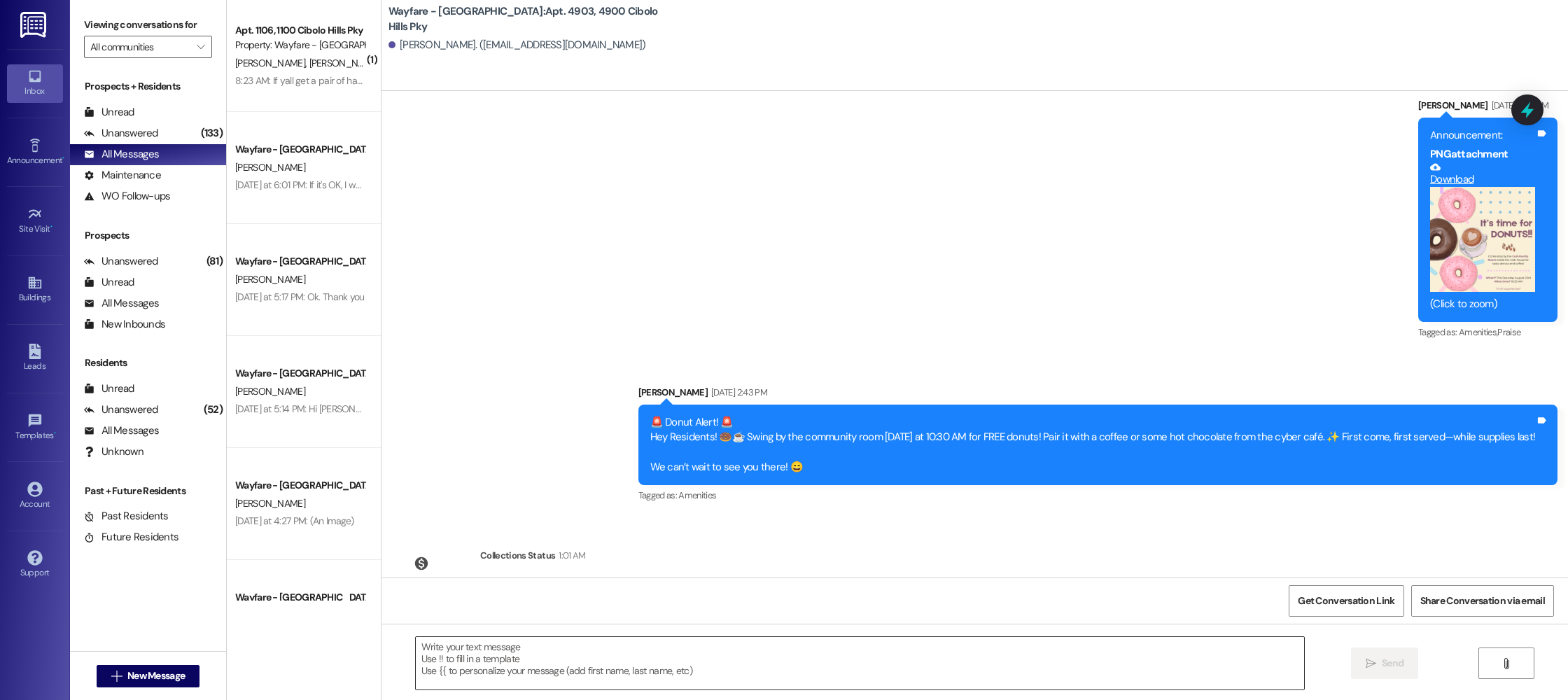
click at [774, 639] on textarea at bounding box center [860, 663] width 889 height 53
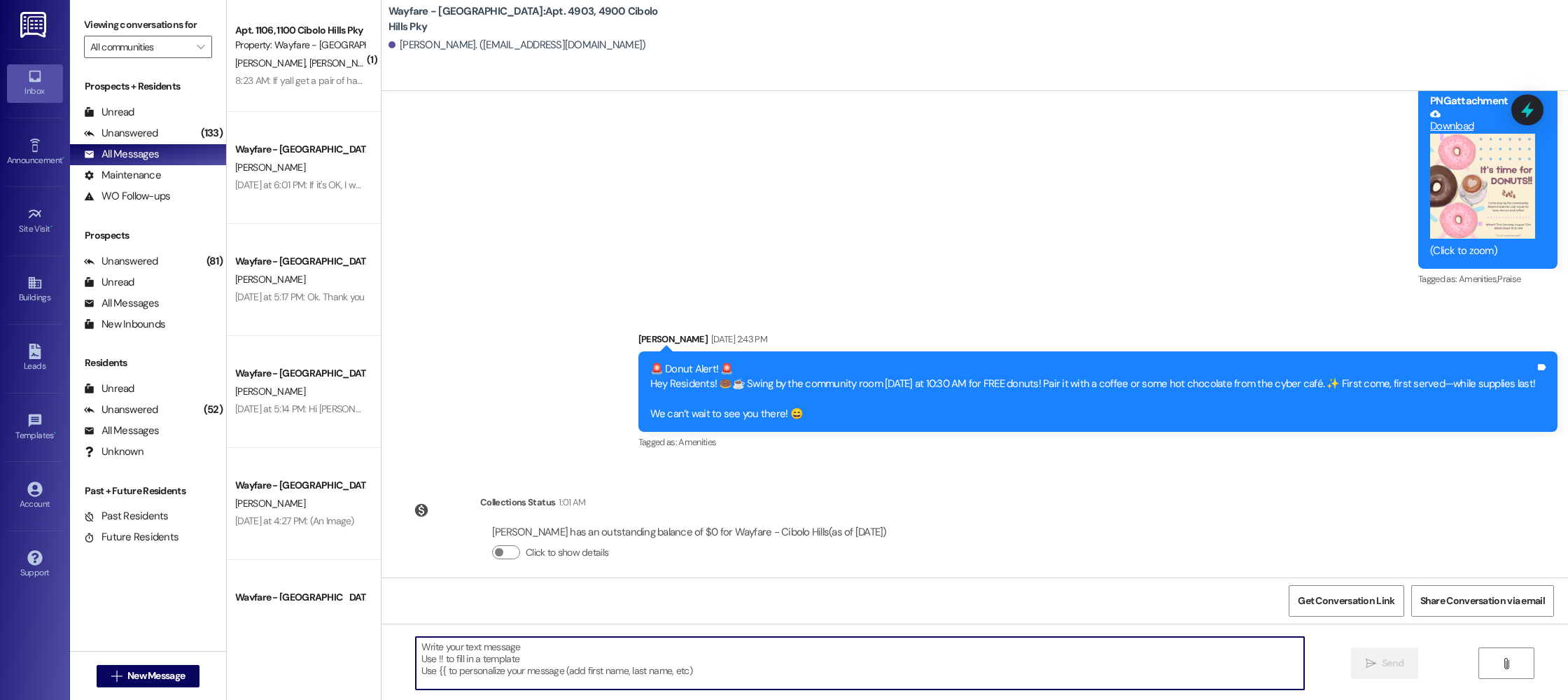
click at [629, 646] on textarea at bounding box center [860, 663] width 889 height 53
click at [658, 650] on textarea "Hi John! Maintenance is able to come by and do you" at bounding box center [860, 663] width 889 height 53
type textarea "Hi John! Maintenance is going to be coming to complete your work order shortly!"
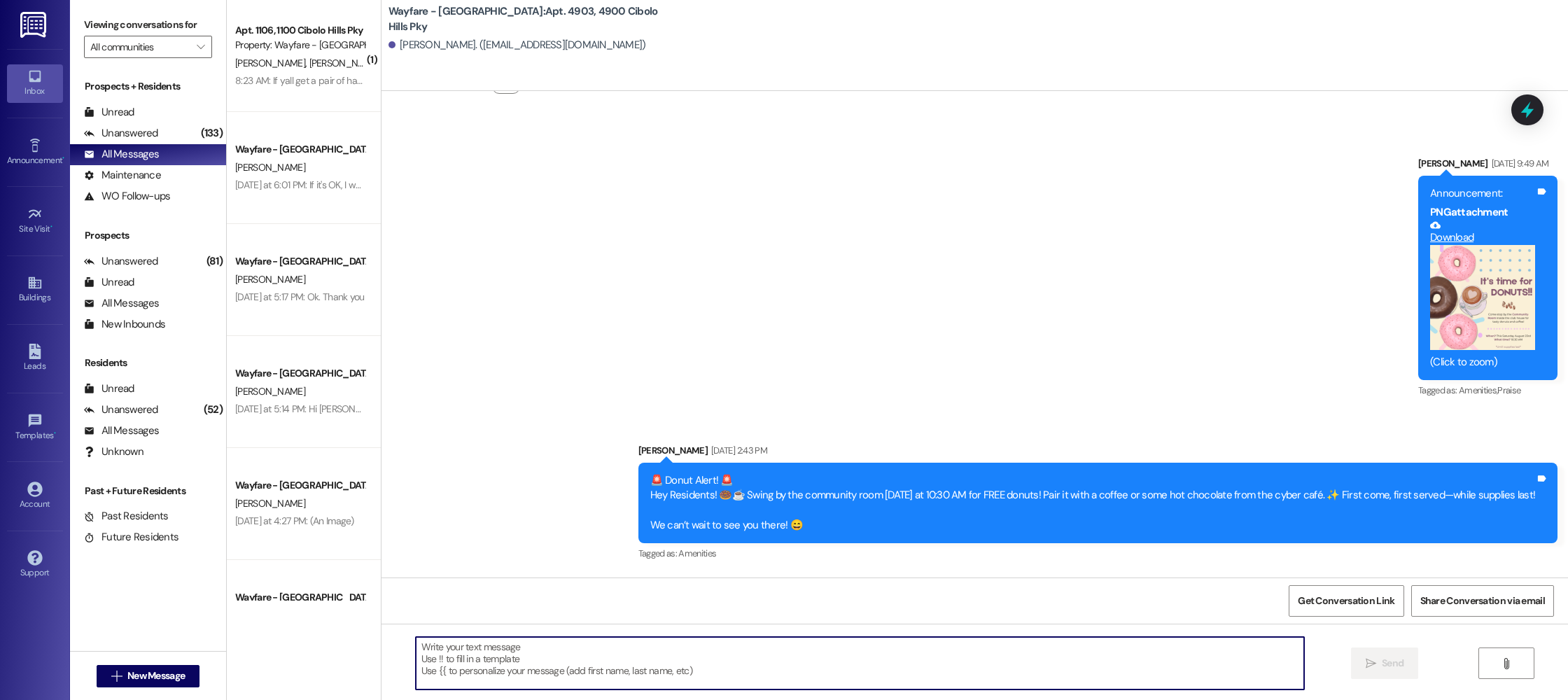
scroll to position [9947, 0]
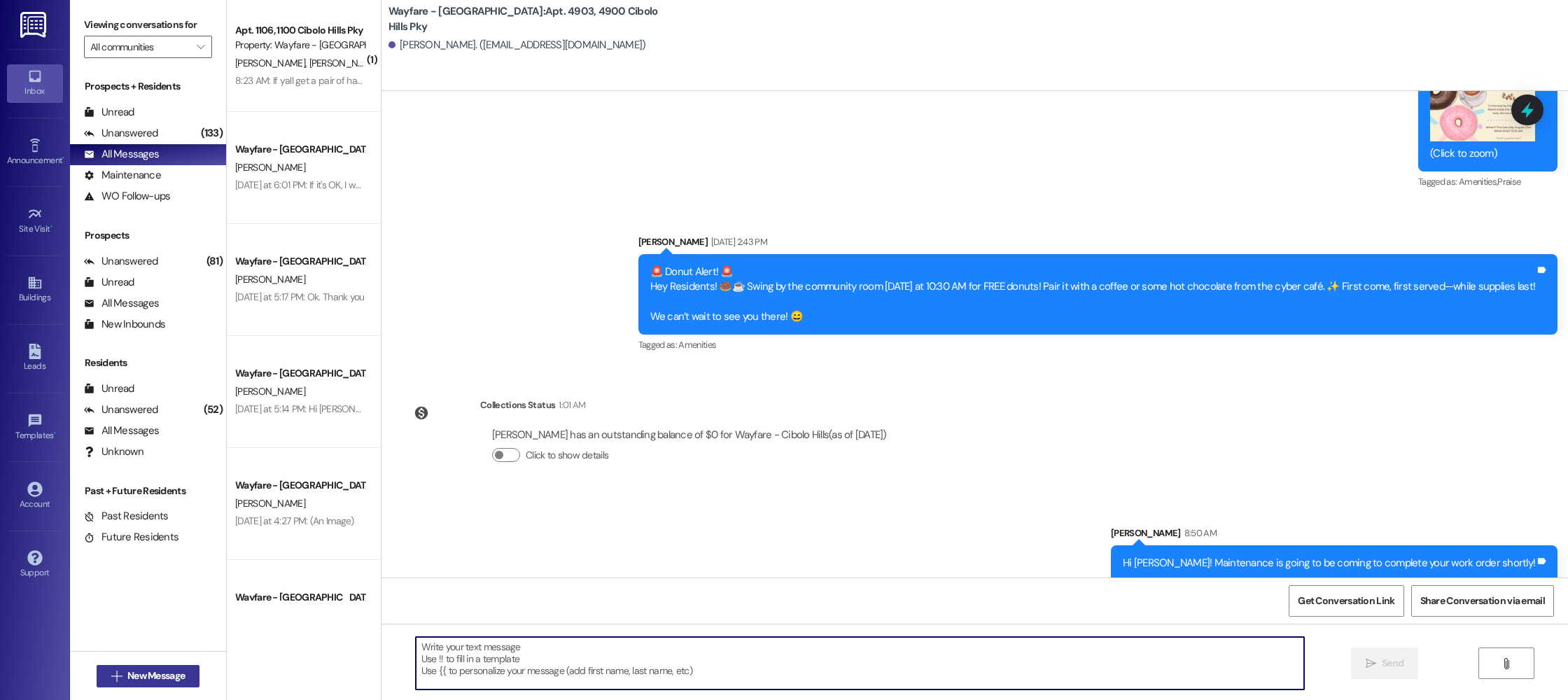
click at [141, 678] on span "New Message" at bounding box center [156, 675] width 57 height 15
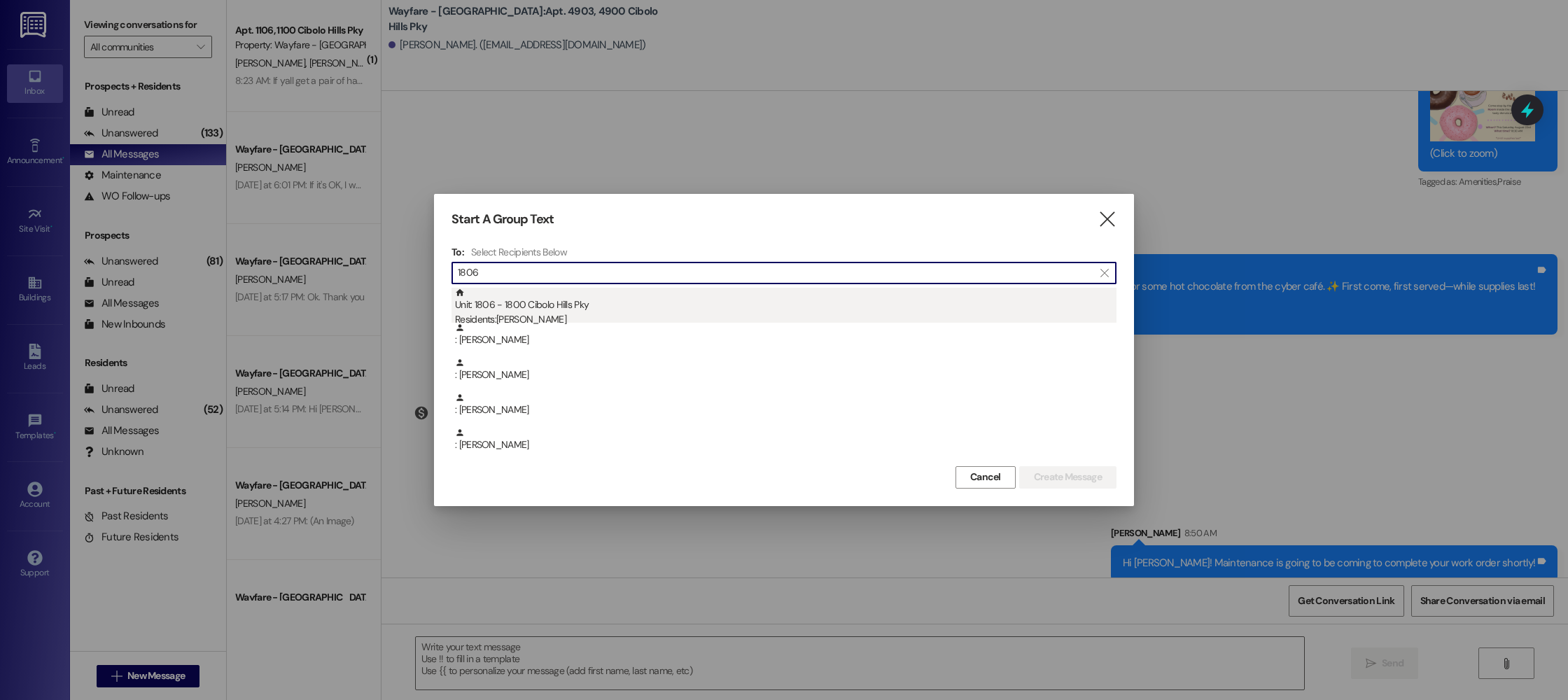
type input "1806"
click at [600, 315] on div "Residents: Alexis Russell" at bounding box center [785, 319] width 661 height 15
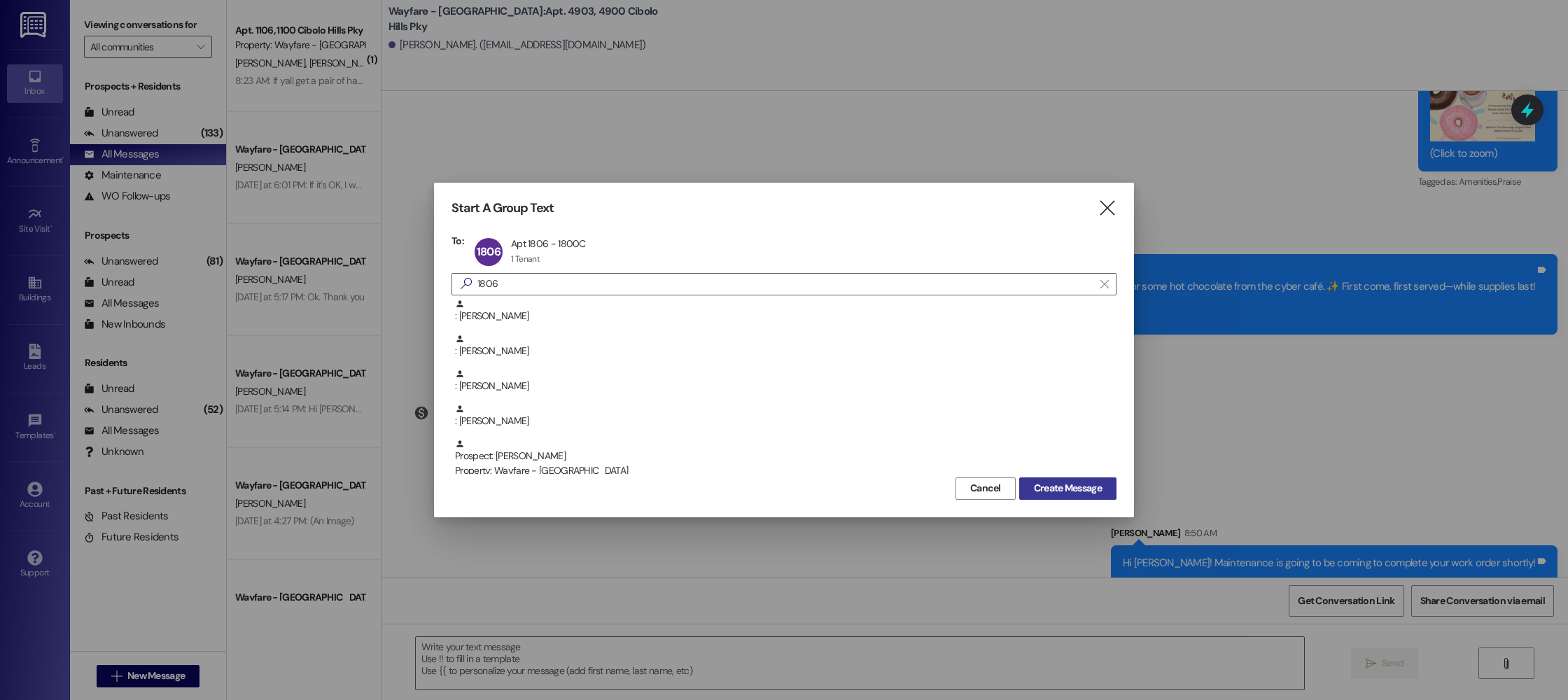
click at [1084, 493] on span "Create Message" at bounding box center [1068, 487] width 68 height 15
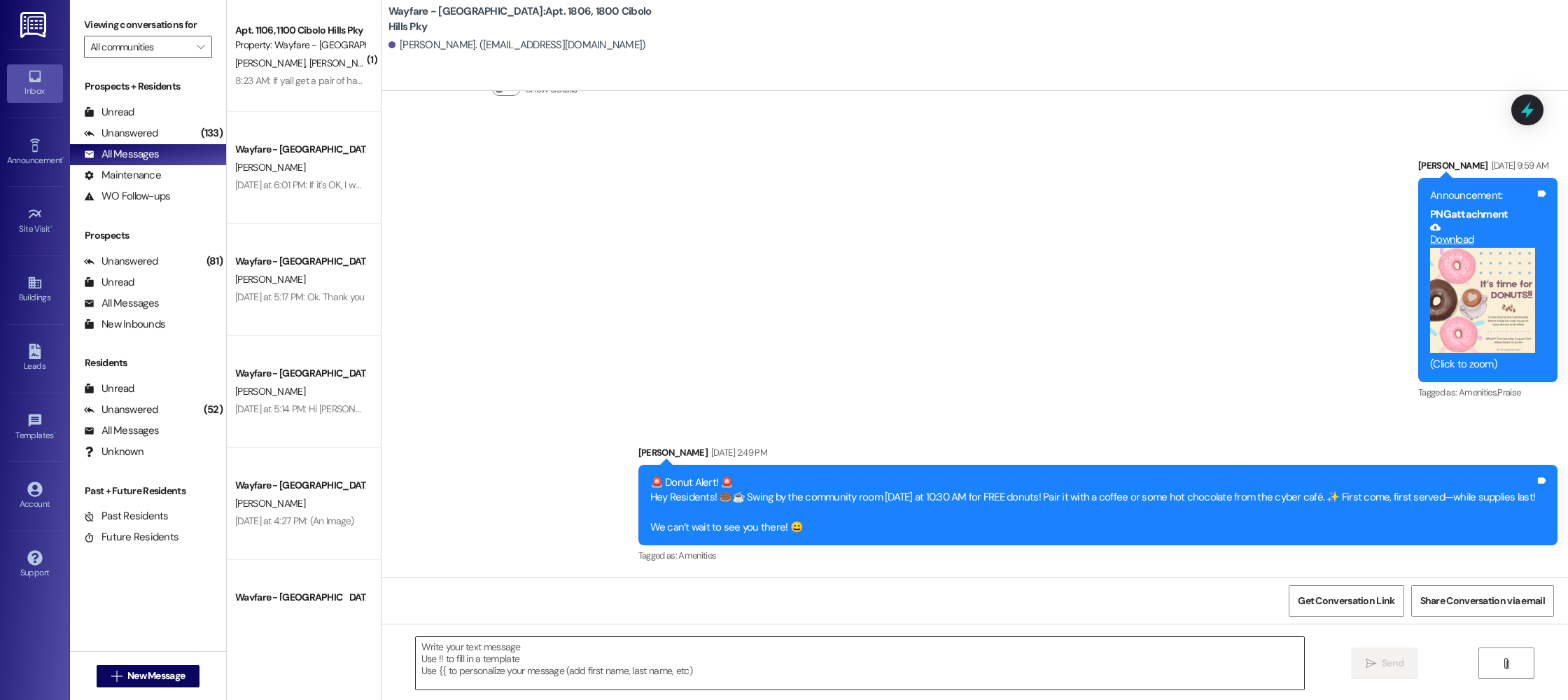
scroll to position [4626, 0]
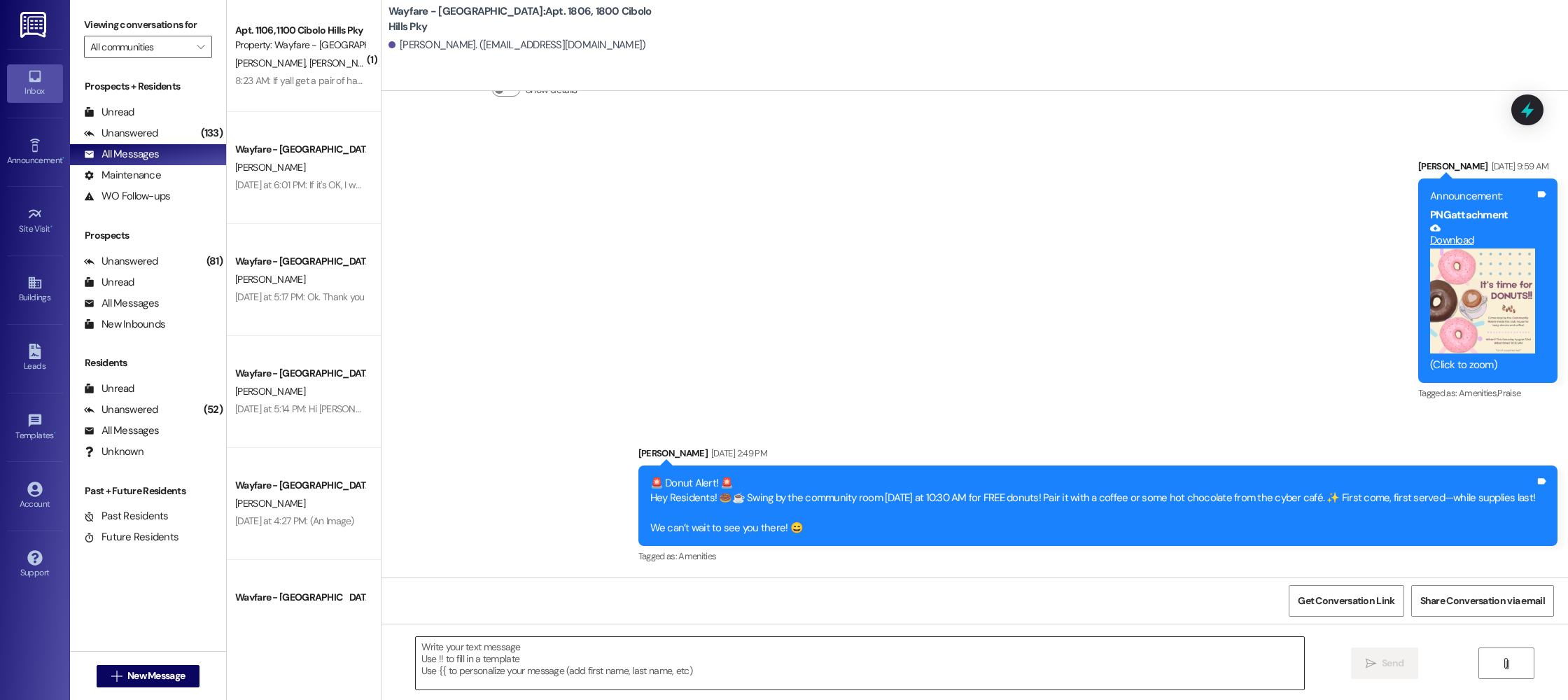
click at [1054, 666] on textarea at bounding box center [860, 663] width 889 height 53
click at [898, 653] on textarea at bounding box center [860, 663] width 889 height 53
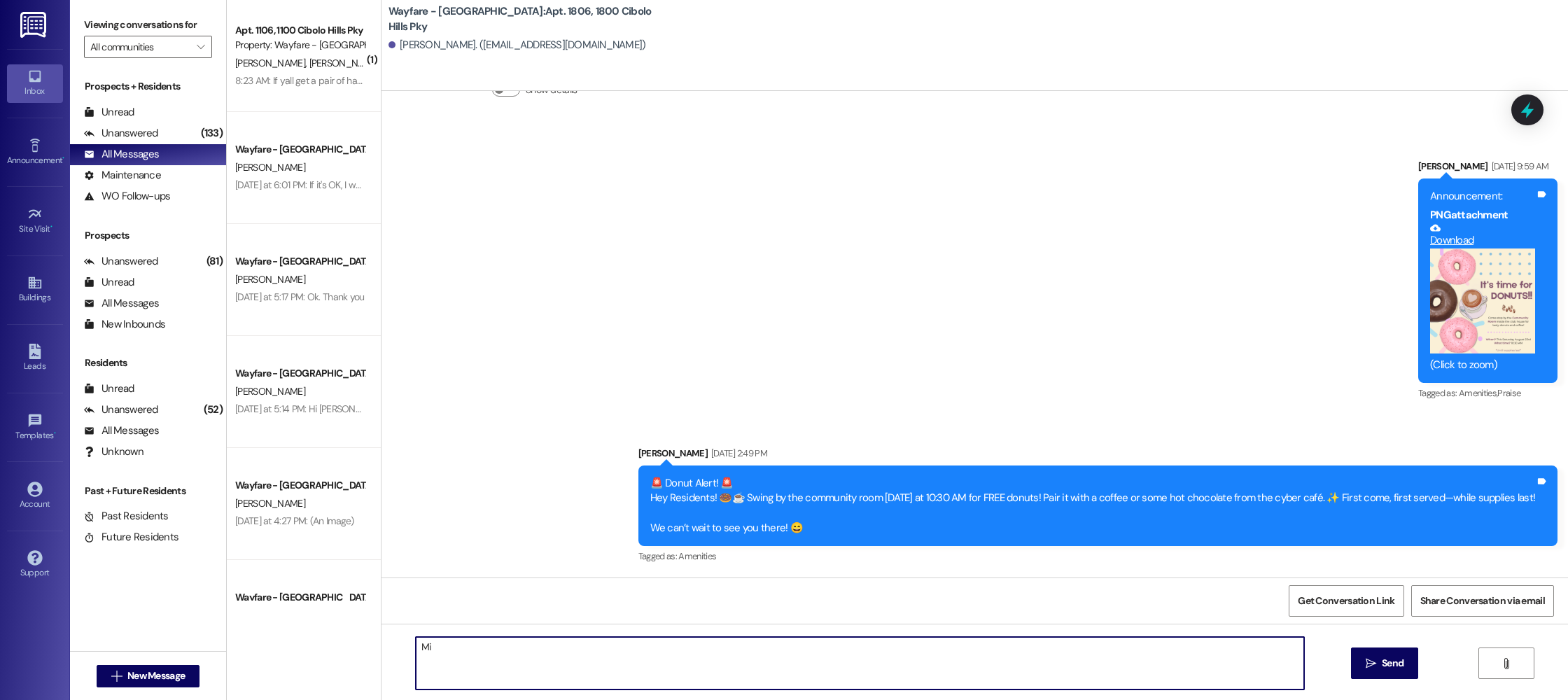
type textarea "M"
type textarea "Hi there! Maintenance is going to be on the way to complete your work order sho…"
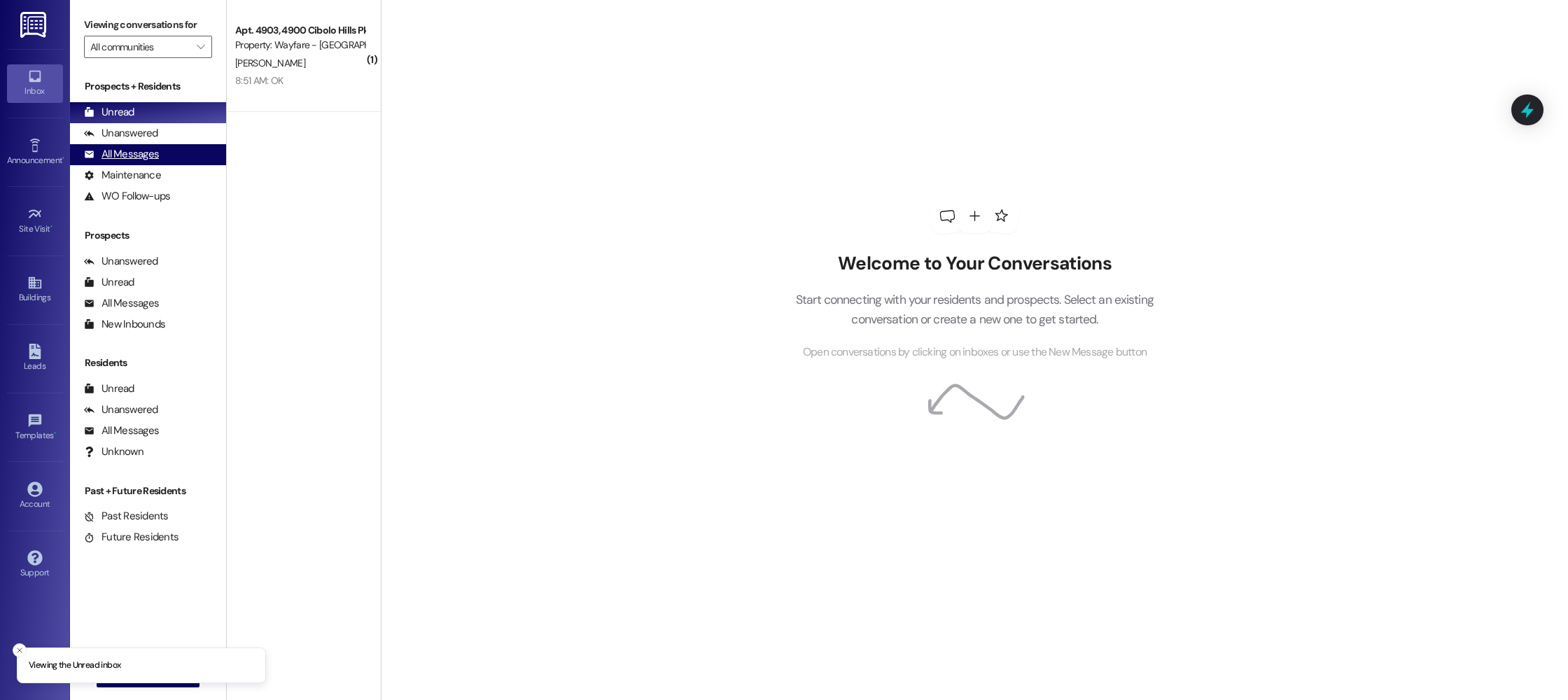
click at [135, 147] on div "All Messages" at bounding box center [121, 154] width 75 height 15
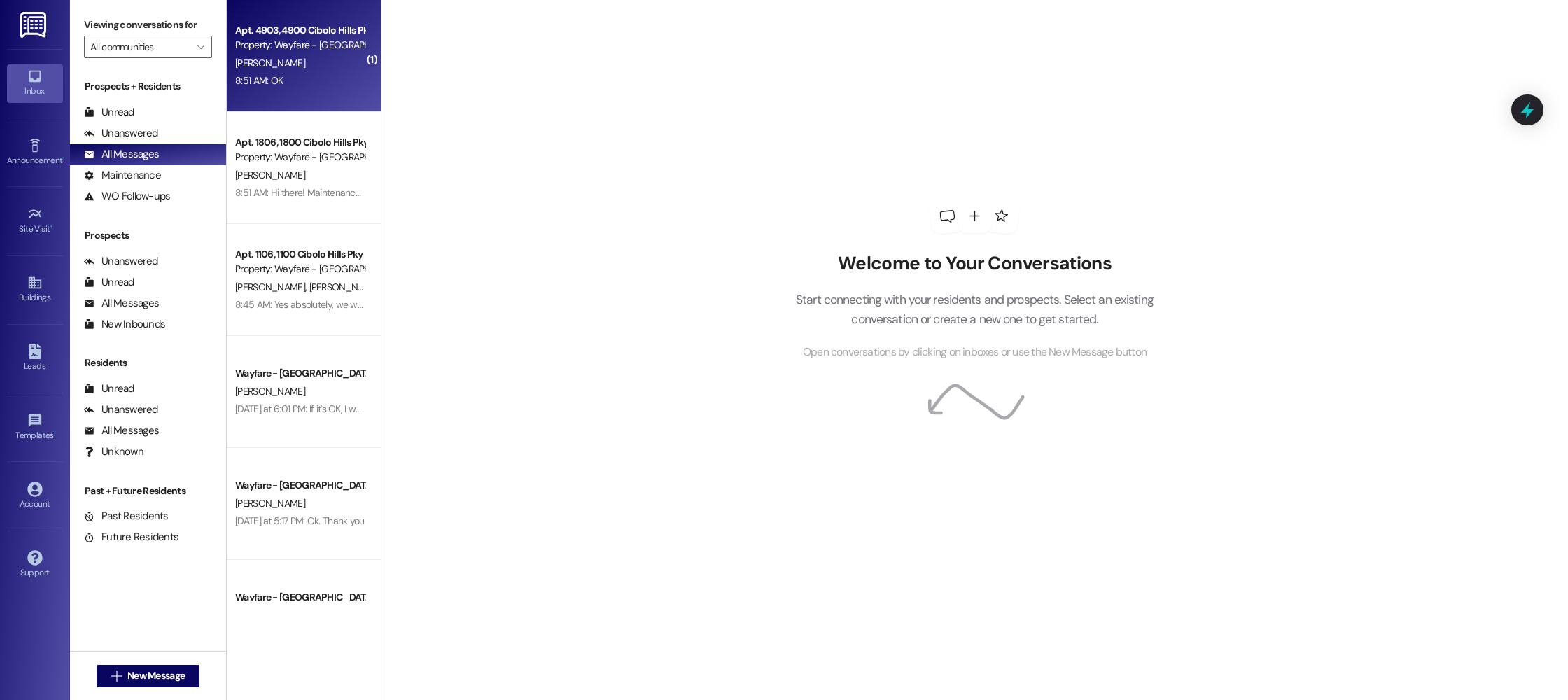
click at [235, 67] on span "[PERSON_NAME]" at bounding box center [270, 63] width 70 height 13
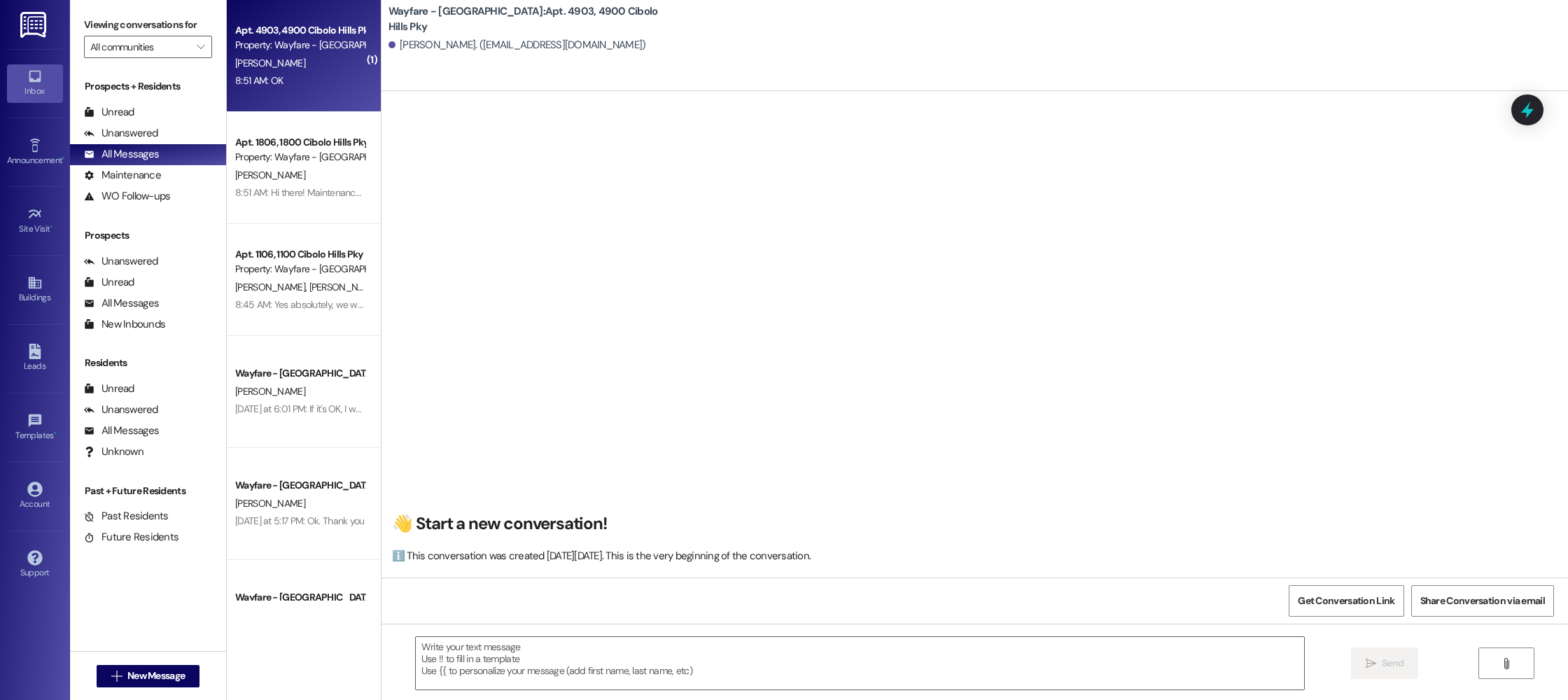
scroll to position [10085, 0]
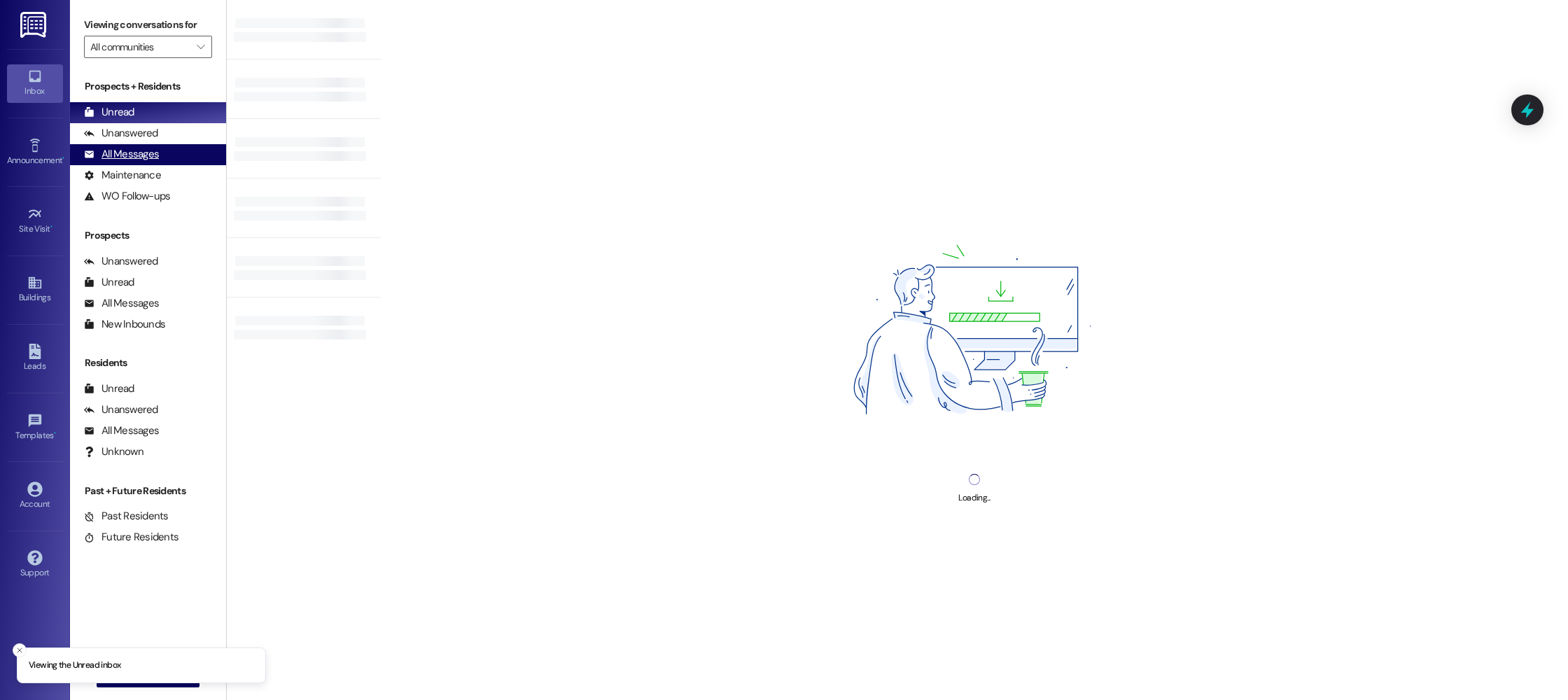
click at [110, 144] on div "All Messages (undefined)" at bounding box center [148, 155] width 156 height 21
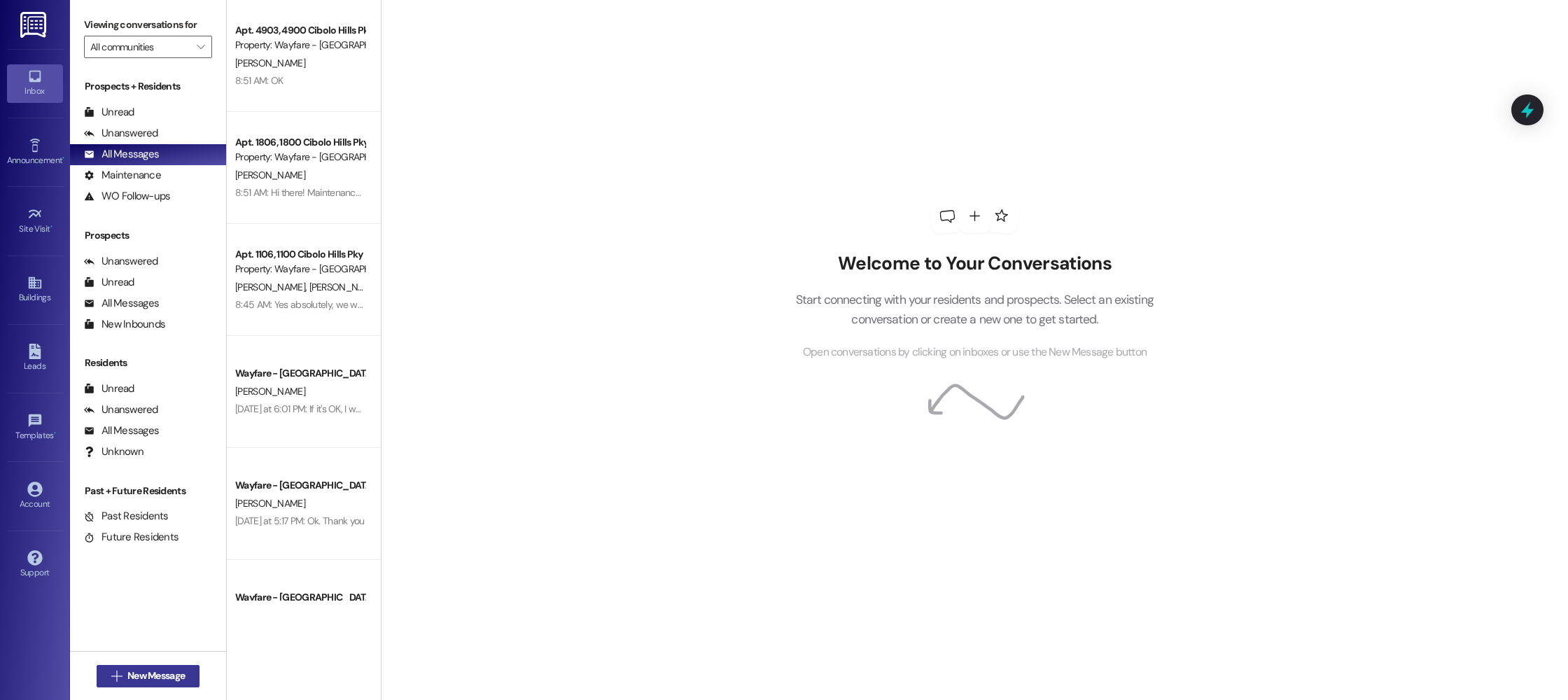
click at [124, 671] on span "New Message" at bounding box center [156, 675] width 63 height 15
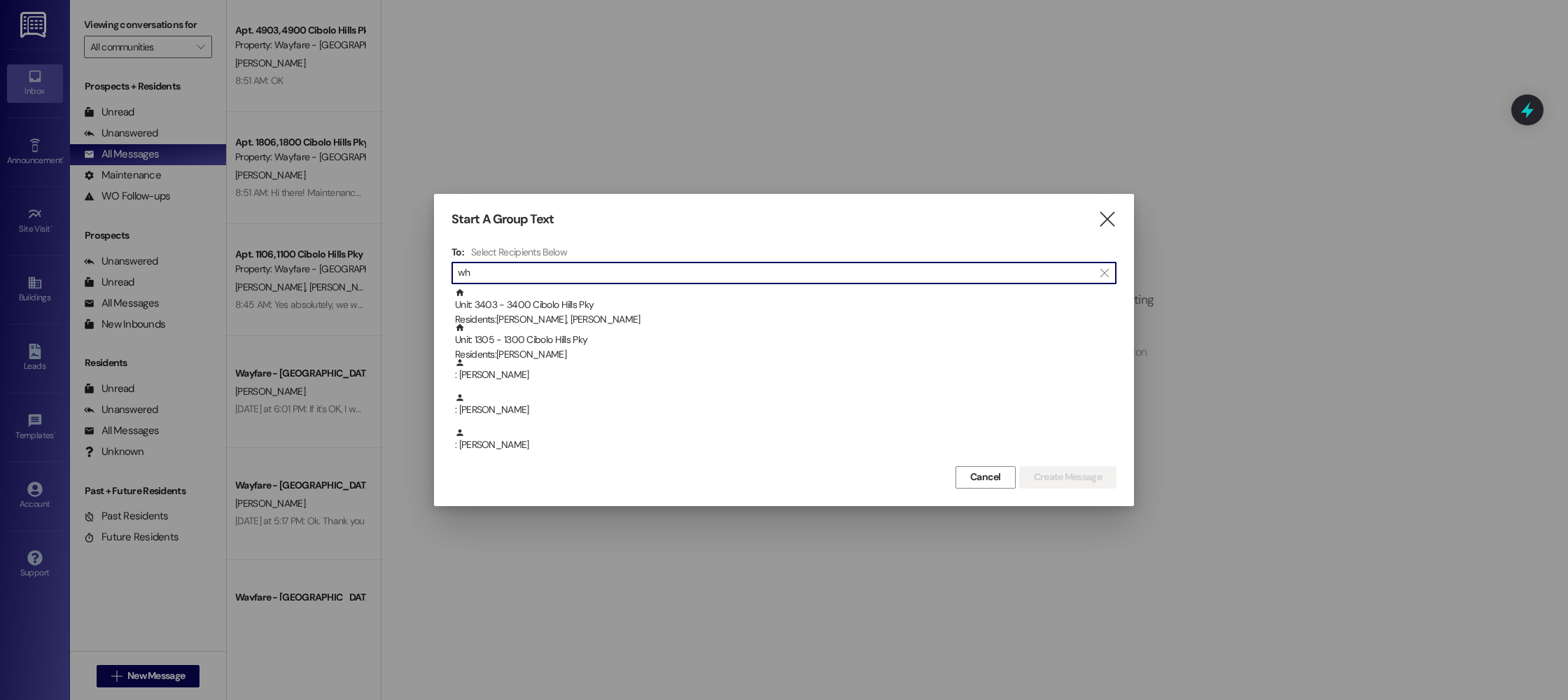
type input "w"
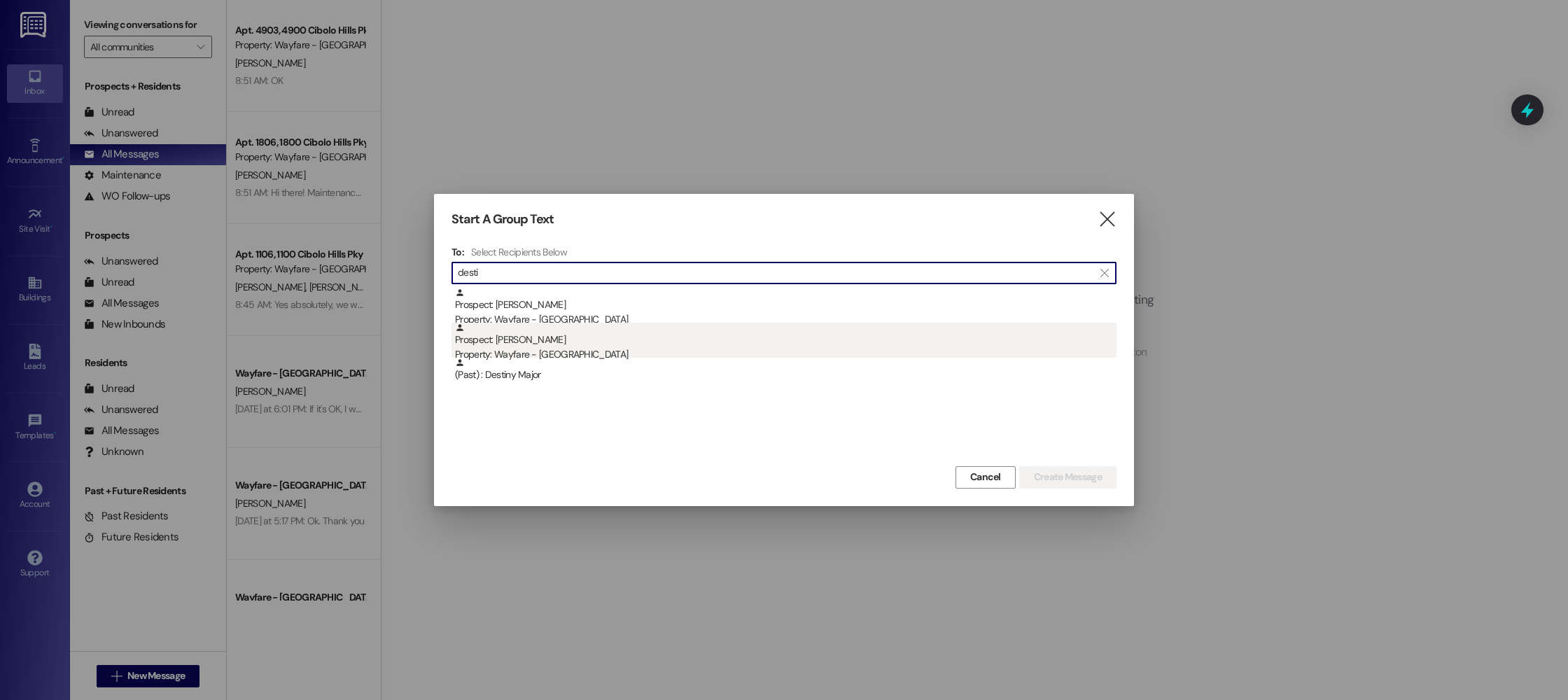
type input "desti"
click at [545, 343] on div "Prospect: Wilherm Destine Property: Wayfare - Cibolo Hills" at bounding box center [785, 342] width 661 height 40
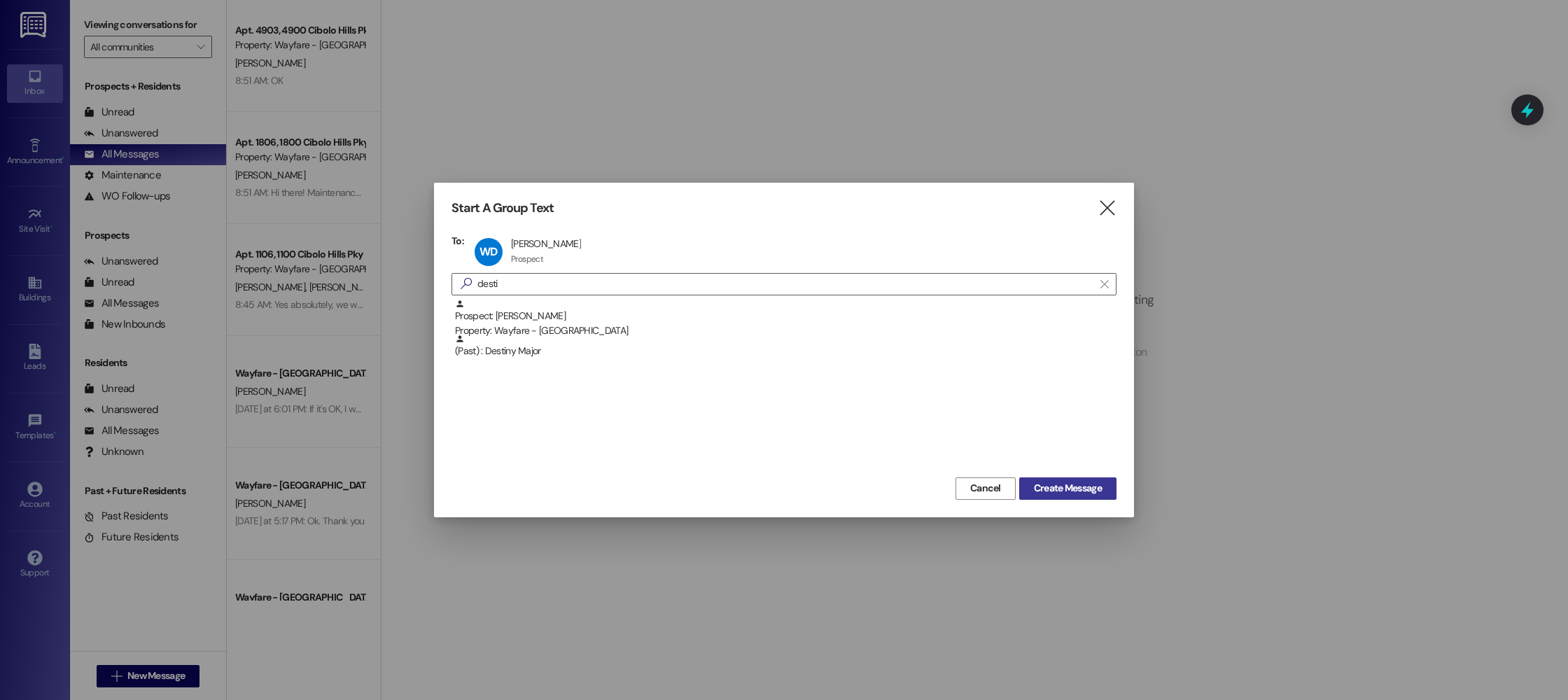
click at [1055, 488] on span "Create Message" at bounding box center [1068, 487] width 68 height 15
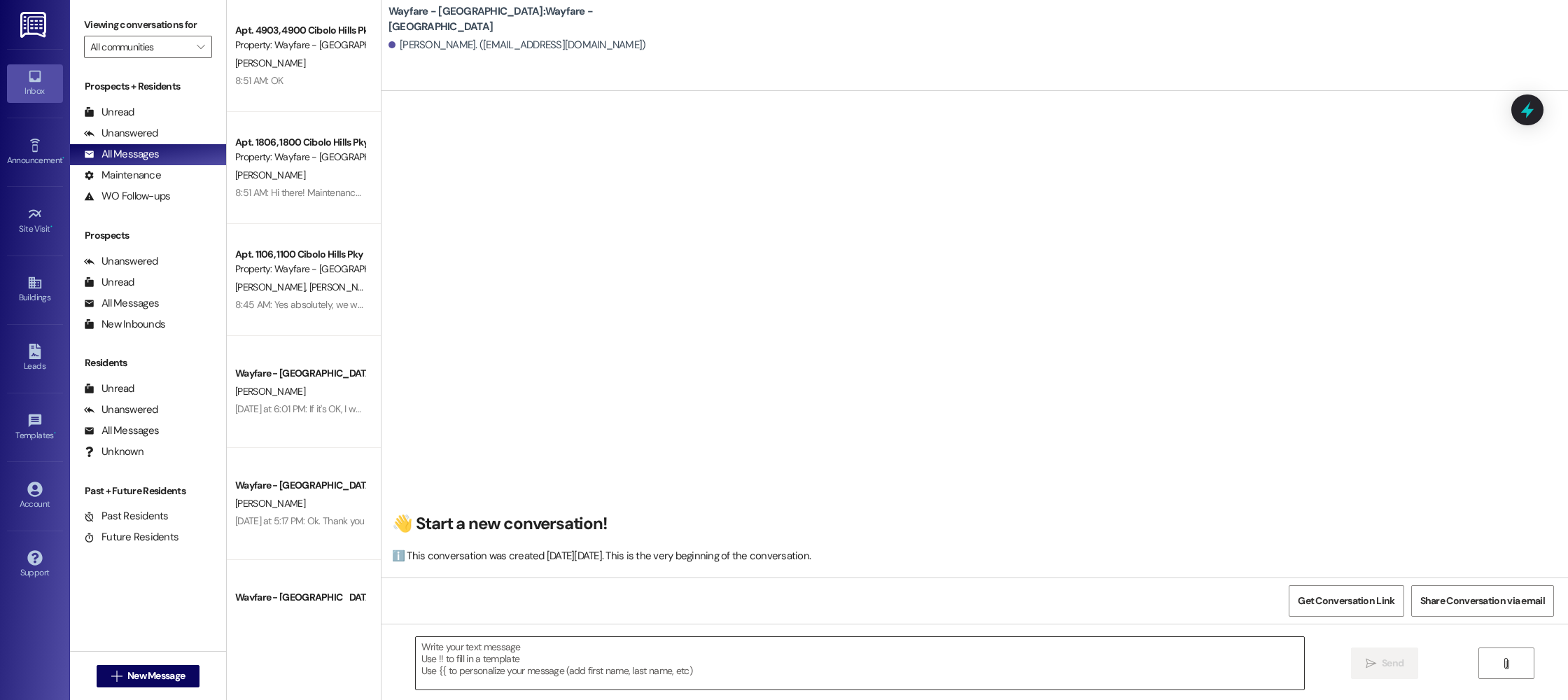
click at [875, 646] on textarea at bounding box center [860, 663] width 889 height 53
paste textarea "Hi there! My name is ____ and I'm one of the leasing agents here at Wayfare Cib…"
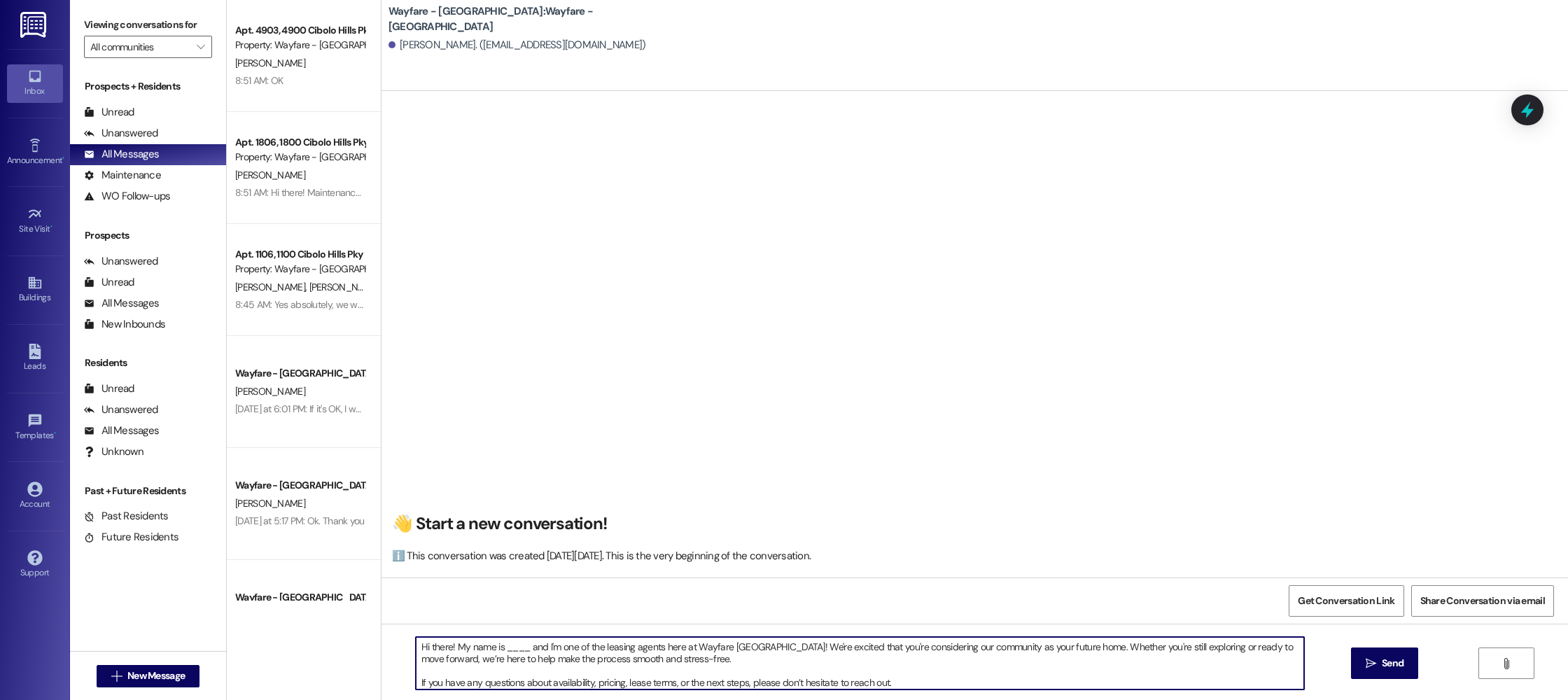
scroll to position [1, 0]
drag, startPoint x: 516, startPoint y: 652, endPoint x: 495, endPoint y: 652, distance: 21.0
click at [495, 652] on textarea "Hi there! My name is ____ and I'm one of the leasing agents here at Wayfare Cib…" at bounding box center [860, 663] width 889 height 53
type textarea "Hi there! My name is Jordan and I'm one of the leasing agents here at Wayfare C…"
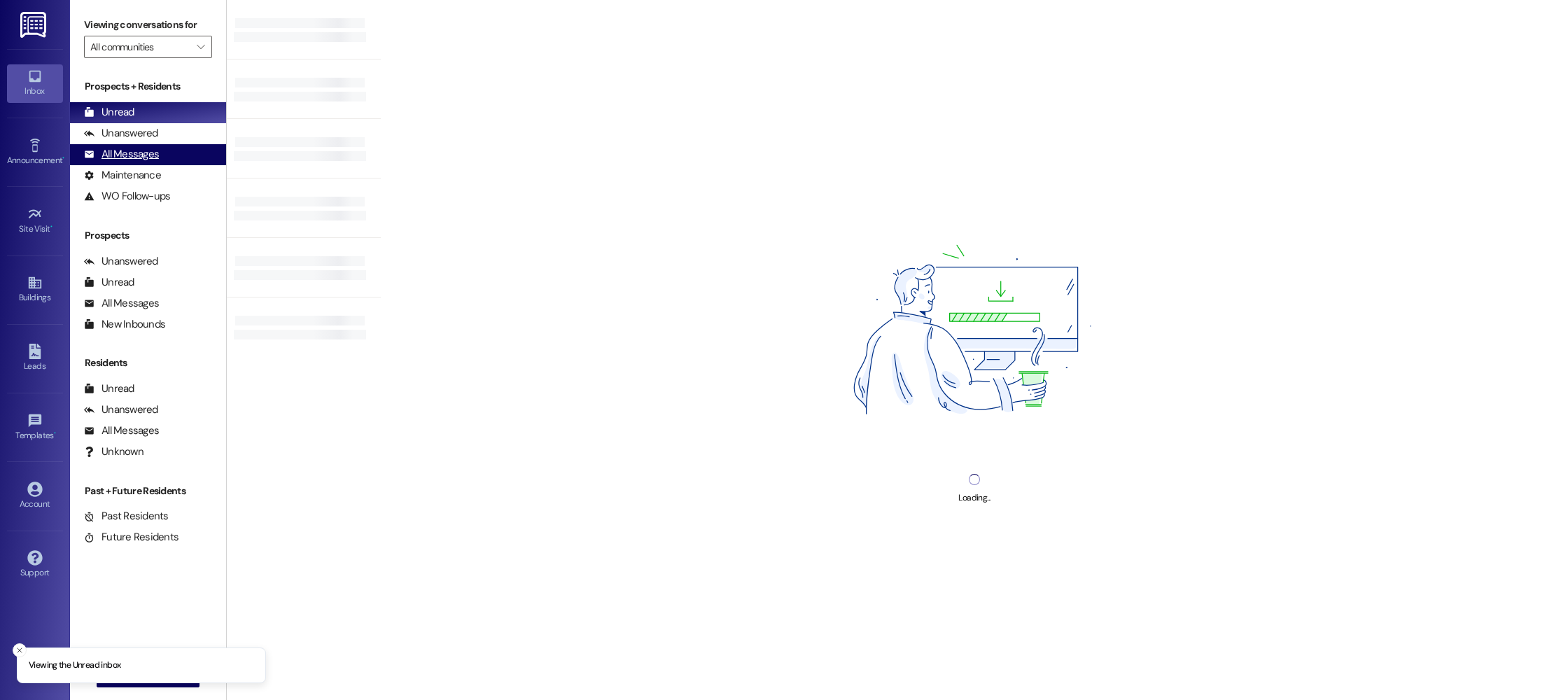
click at [125, 150] on div "All Messages" at bounding box center [121, 154] width 75 height 15
